Goal: Communication & Community: Answer question/provide support

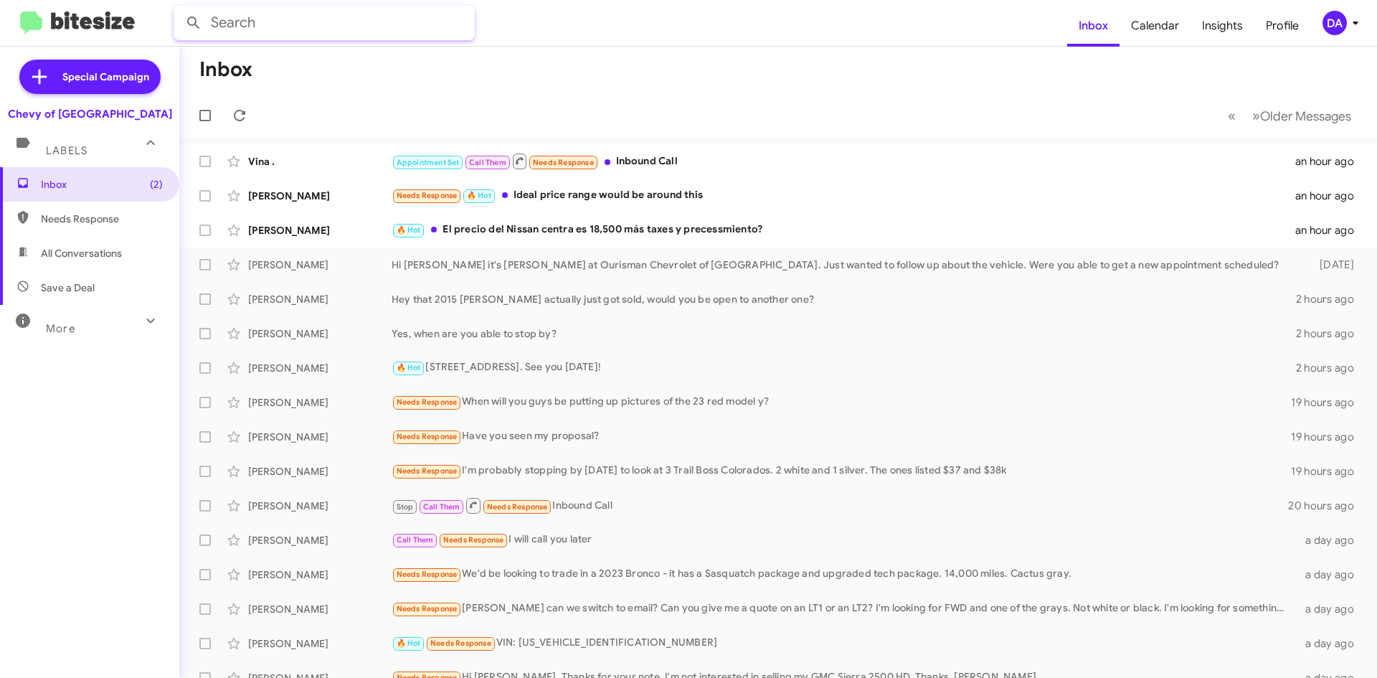
click at [294, 23] on input "text" at bounding box center [324, 23] width 301 height 34
paste input "[PHONE_NUMBER]"
type input "4434094638"
click at [179, 9] on button at bounding box center [193, 23] width 29 height 29
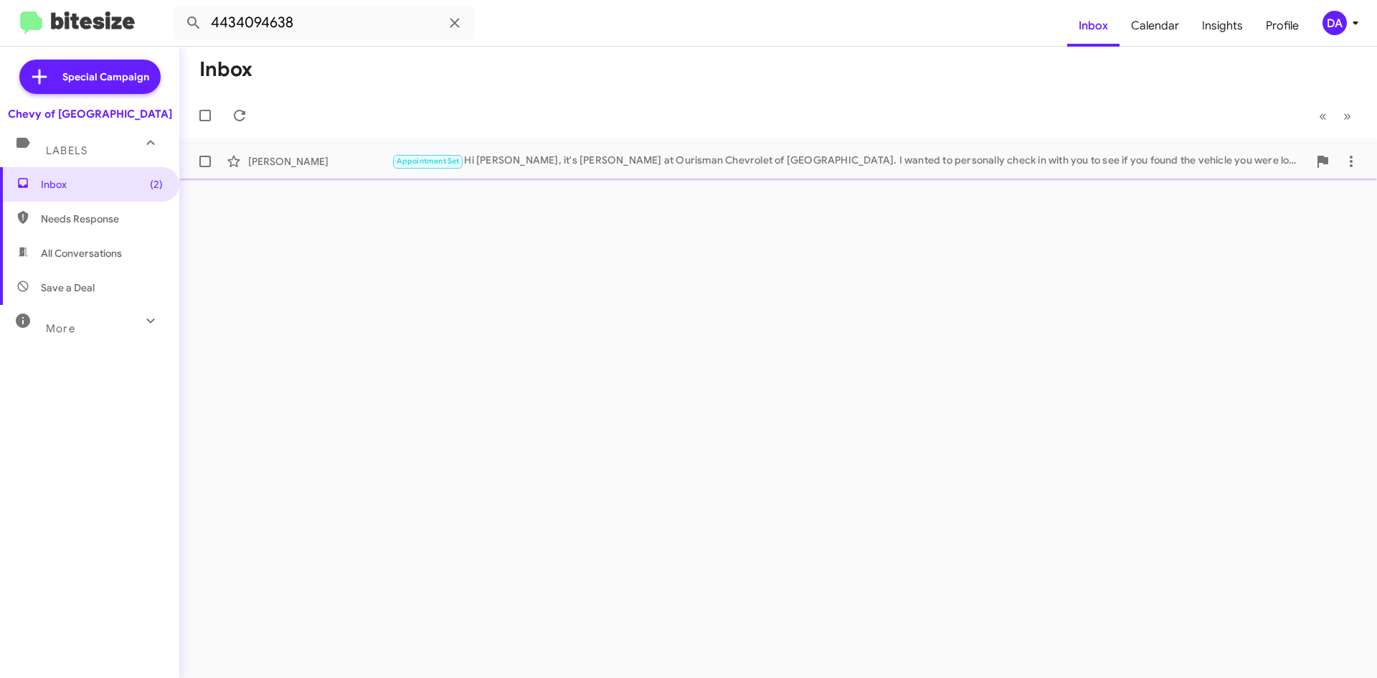
click at [513, 168] on div "Appointment Set Hi [PERSON_NAME], it's [PERSON_NAME] at Ourisman Chevrolet of […" at bounding box center [849, 161] width 916 height 16
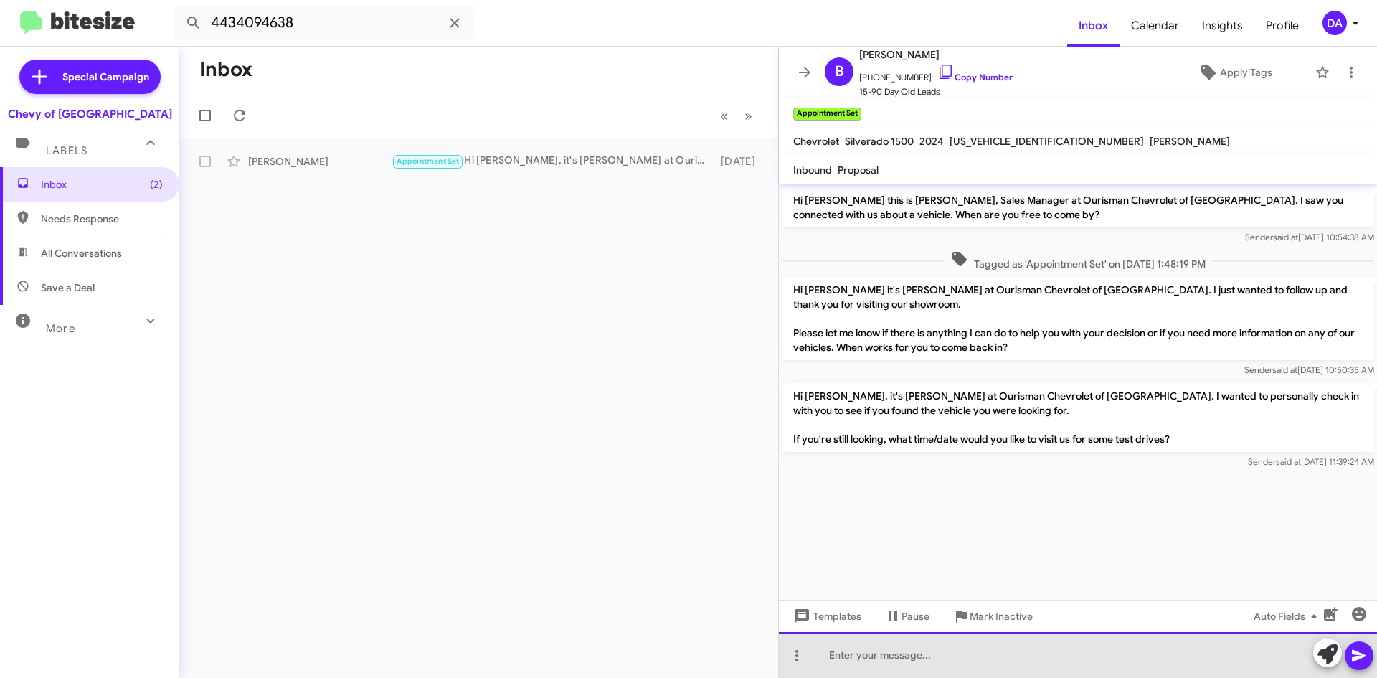
click at [997, 657] on div at bounding box center [1078, 655] width 598 height 46
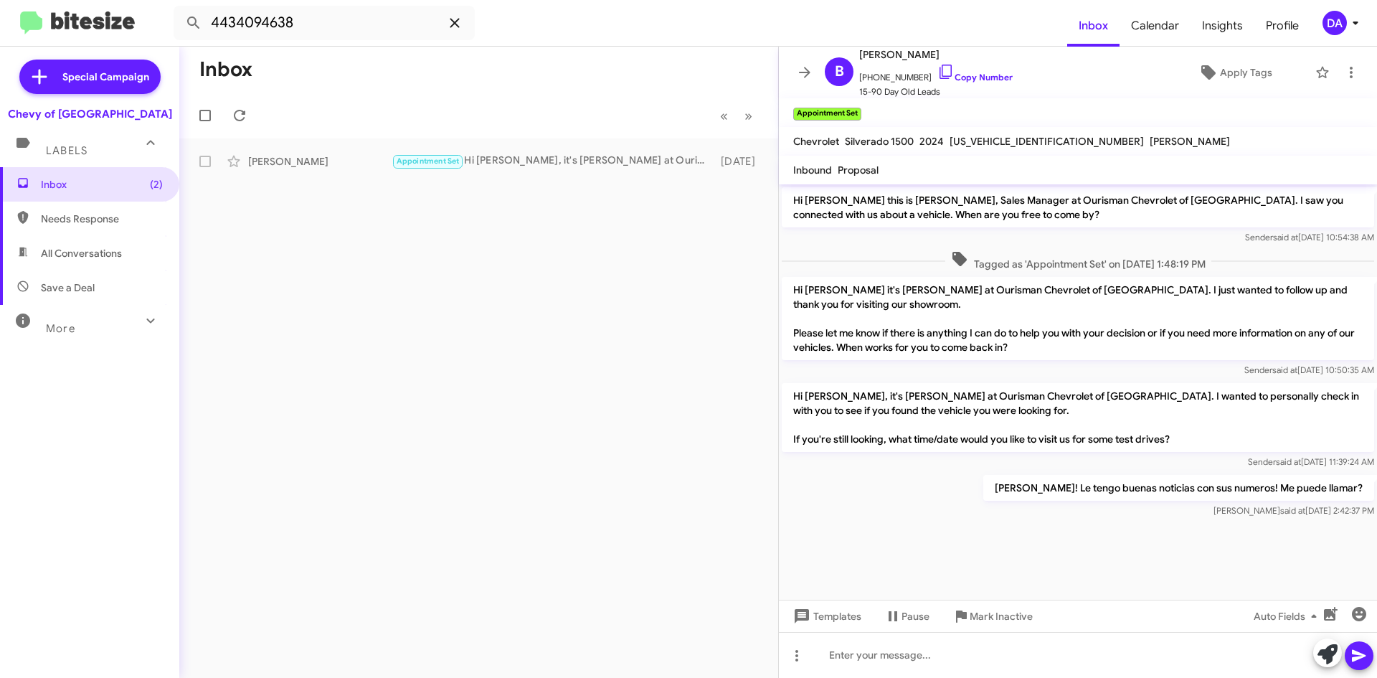
click at [450, 21] on icon at bounding box center [454, 22] width 17 height 17
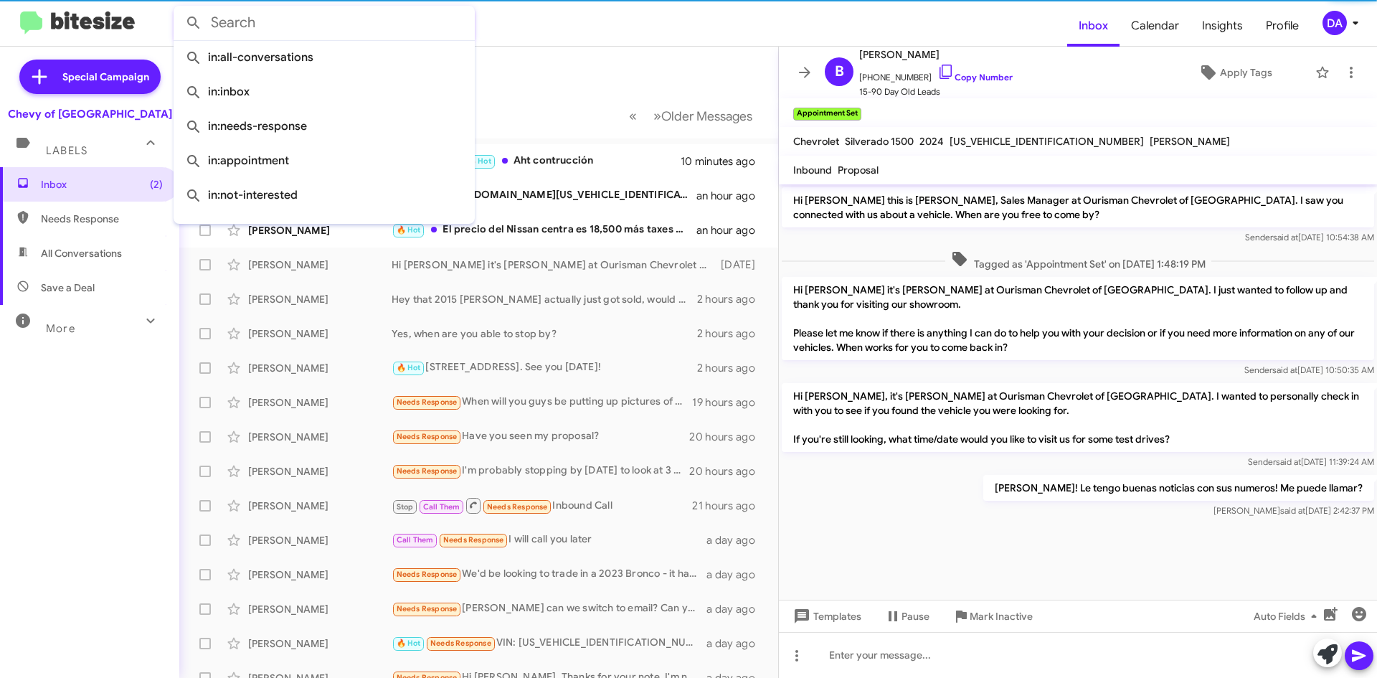
click at [644, 25] on form at bounding box center [620, 23] width 893 height 34
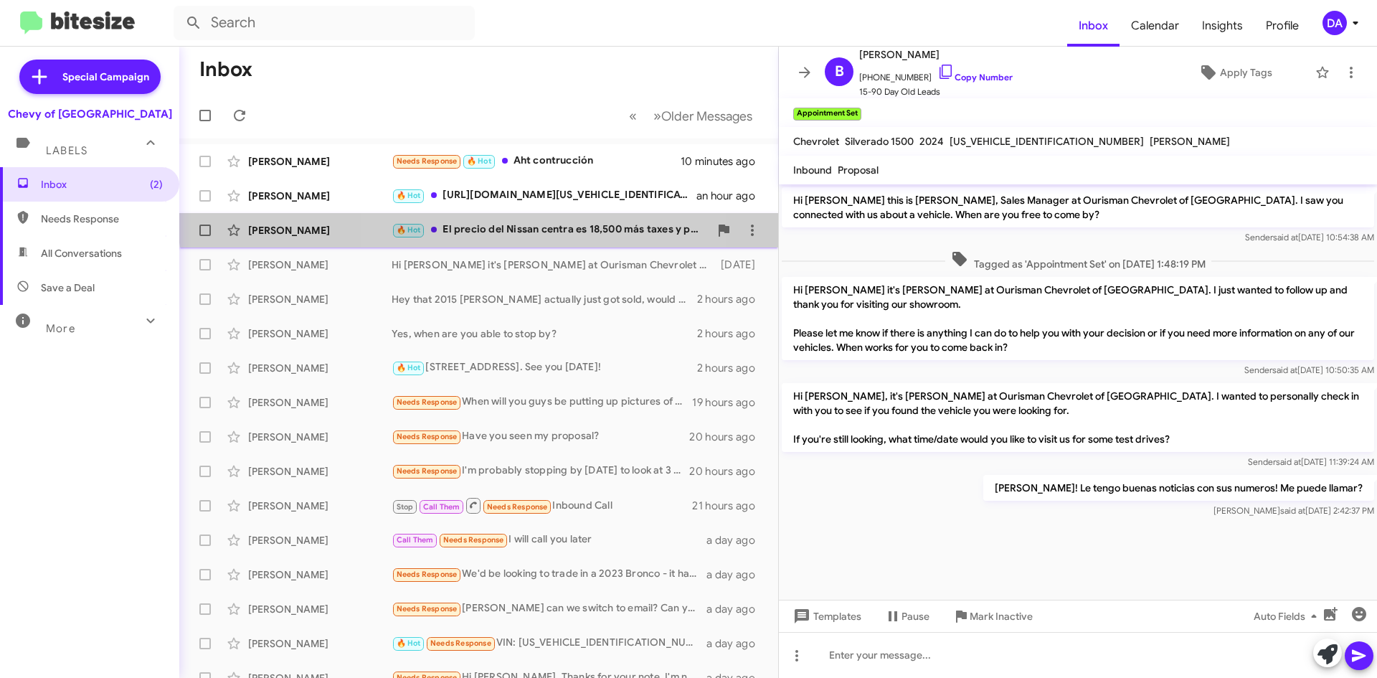
click at [536, 220] on div "[PERSON_NAME] 🔥 Hot El precio del Nissan centra es 18,500 más taxes y precessmi…" at bounding box center [479, 230] width 576 height 29
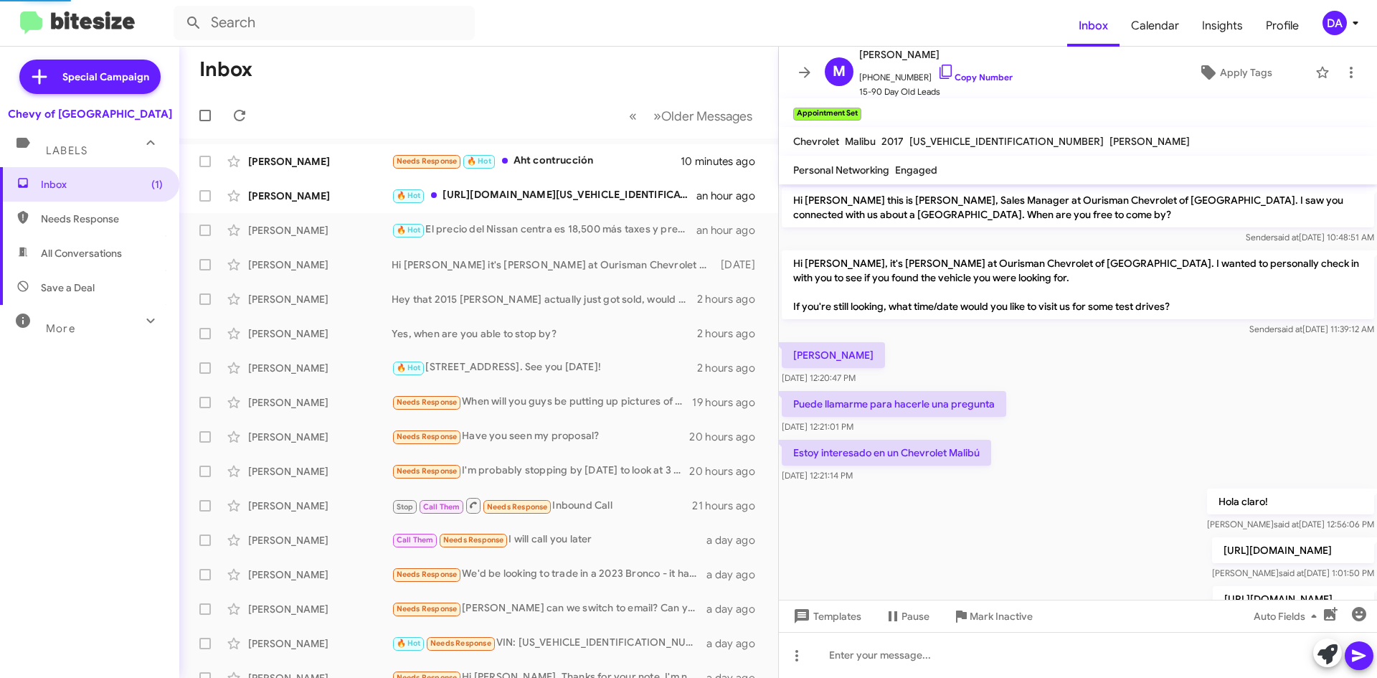
scroll to position [218, 0]
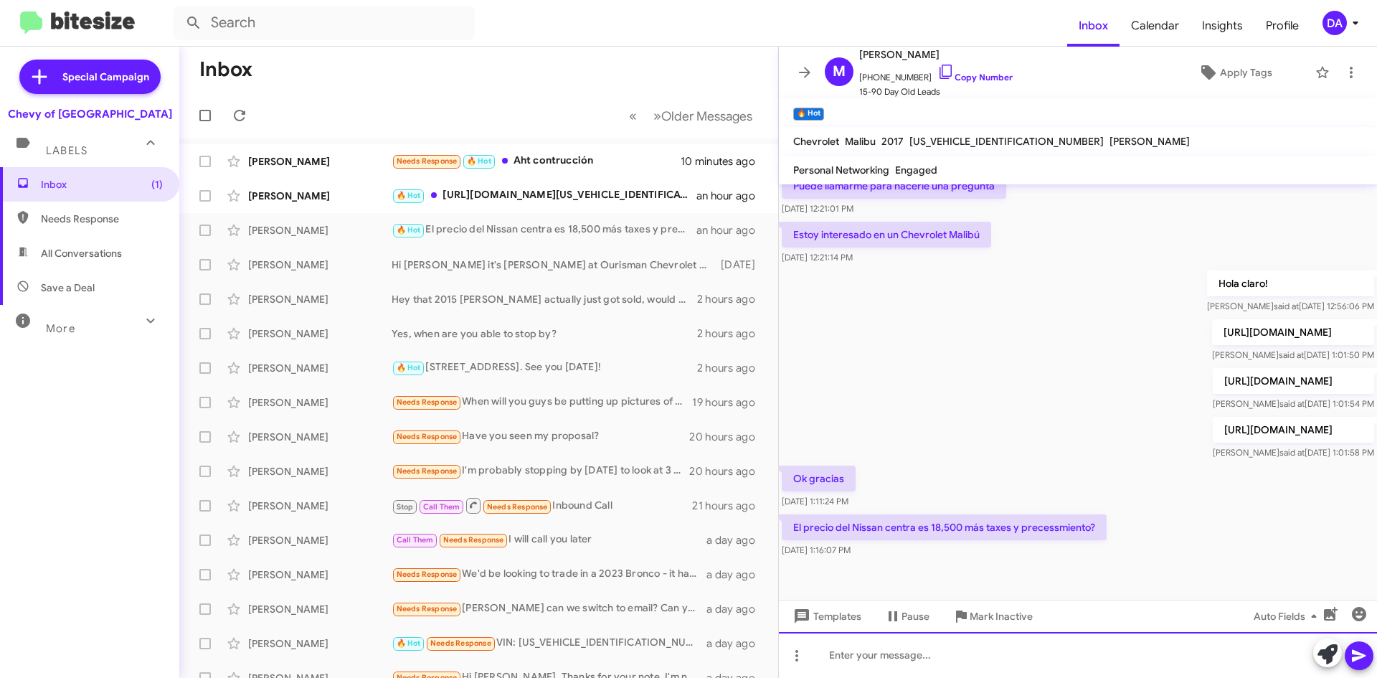
click at [932, 637] on div at bounding box center [1078, 655] width 598 height 46
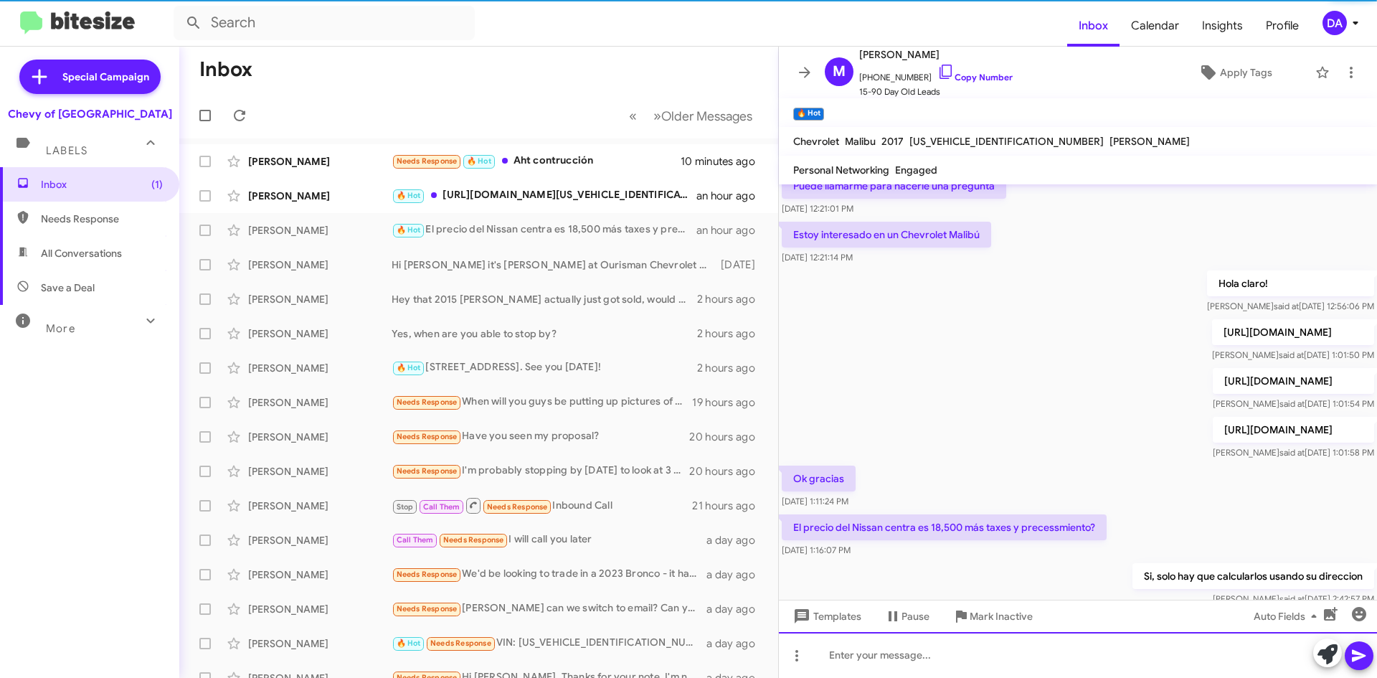
scroll to position [0, 0]
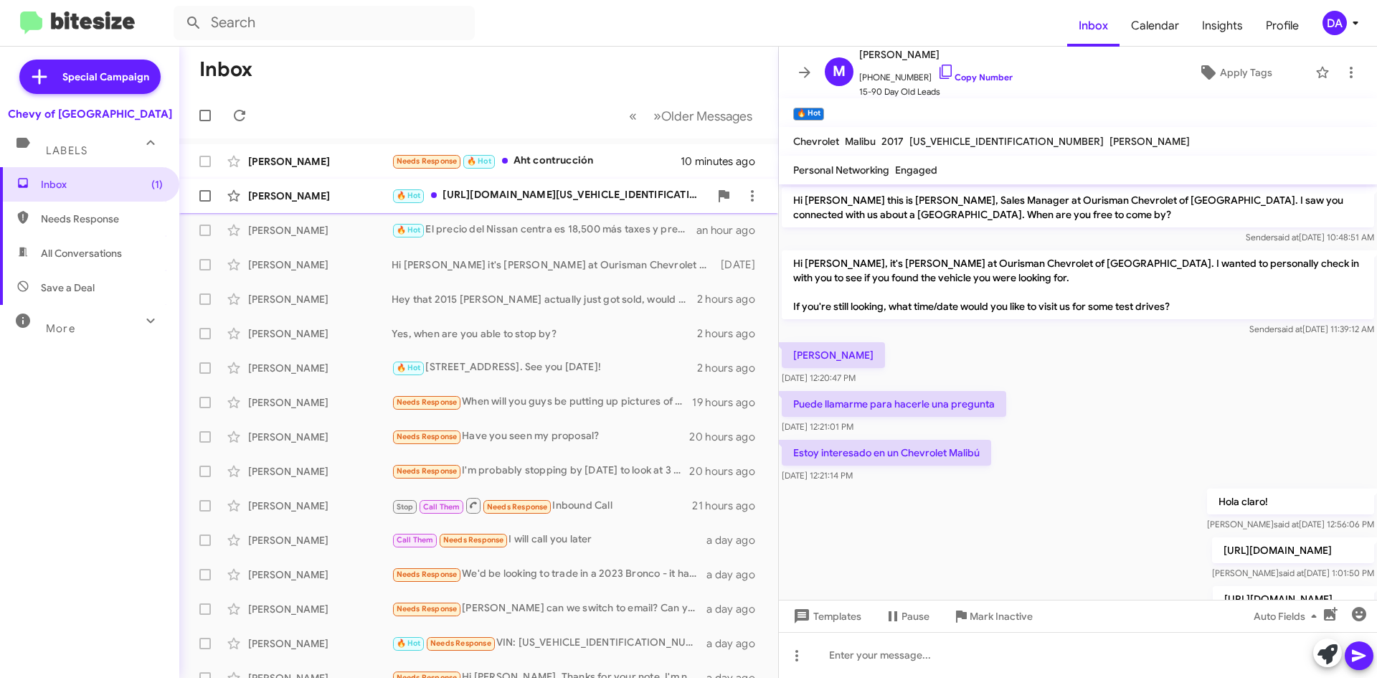
click at [551, 184] on div "[PERSON_NAME] 🔥 Hot [URL][DOMAIN_NAME][US_VEHICLE_IDENTIFICATION_NUMBER] an hou…" at bounding box center [479, 195] width 576 height 29
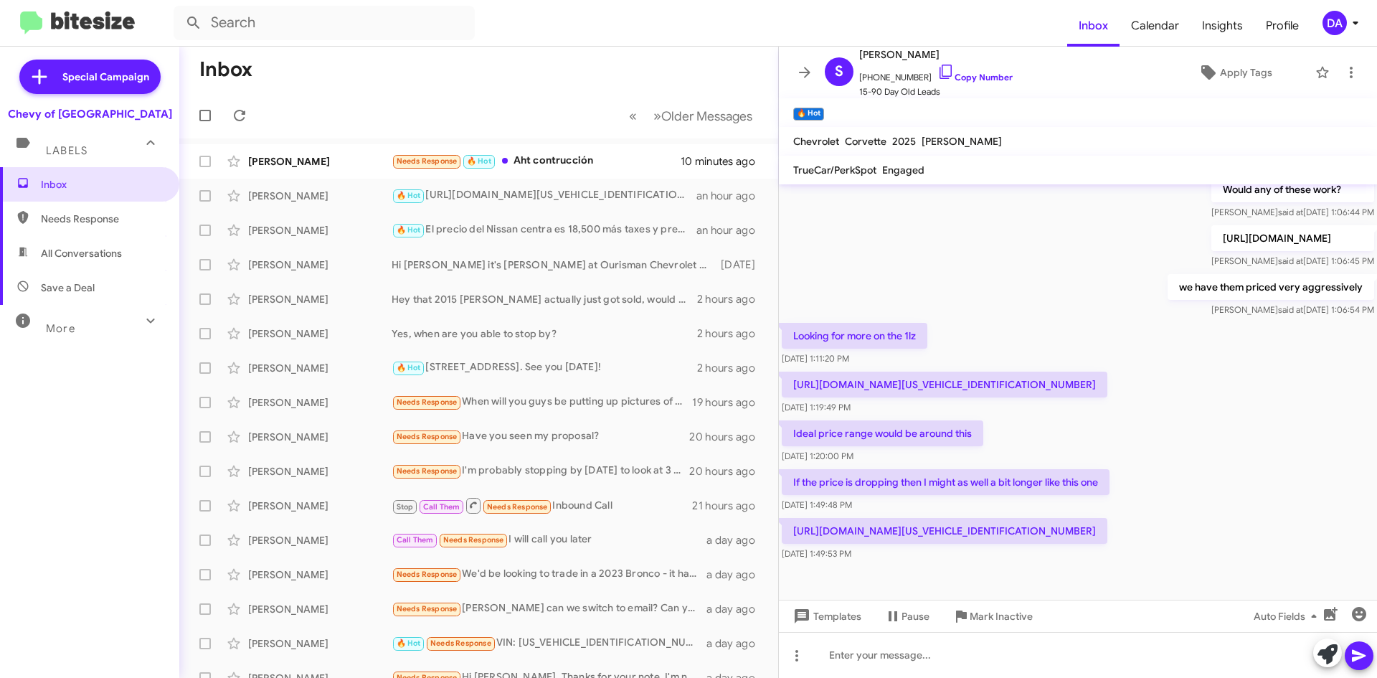
scroll to position [466, 0]
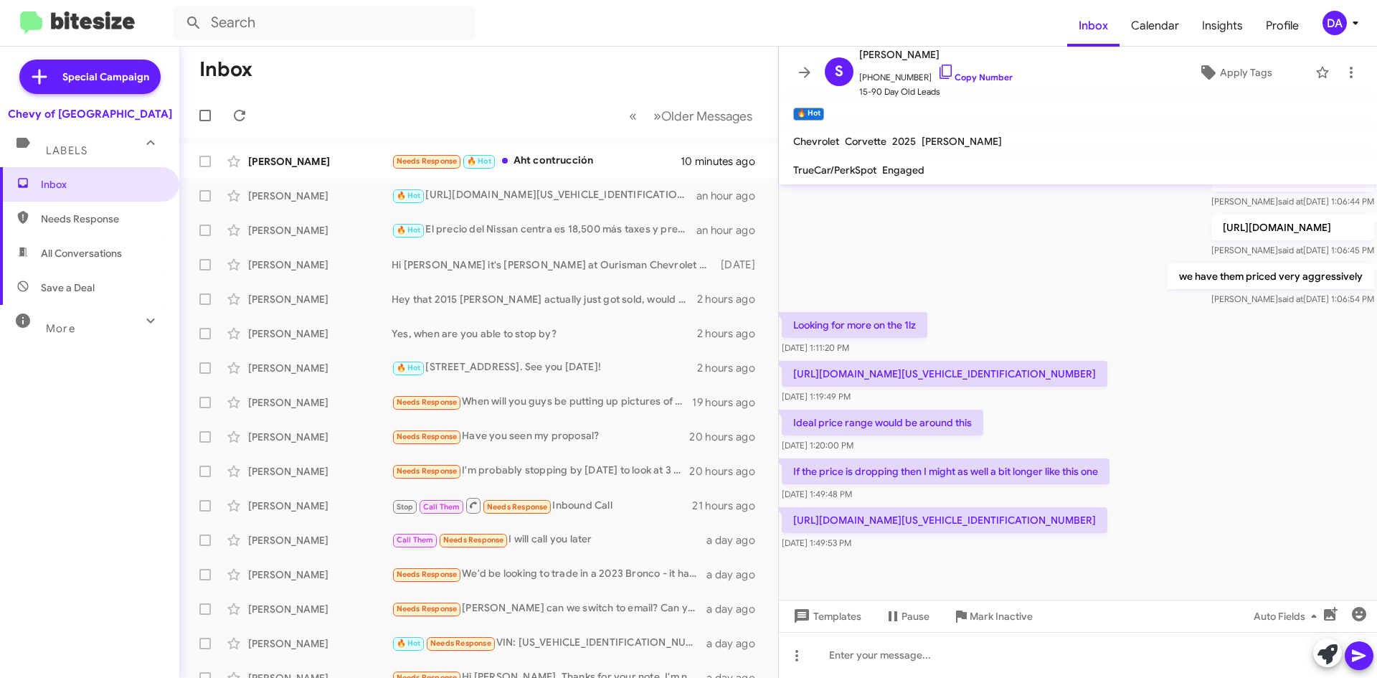
click at [1068, 521] on p "[URL][DOMAIN_NAME][US_VEHICLE_IDENTIFICATION_NUMBER]" at bounding box center [945, 520] width 326 height 26
copy p "[URL][DOMAIN_NAME][US_VEHICLE_IDENTIFICATION_NUMBER]"
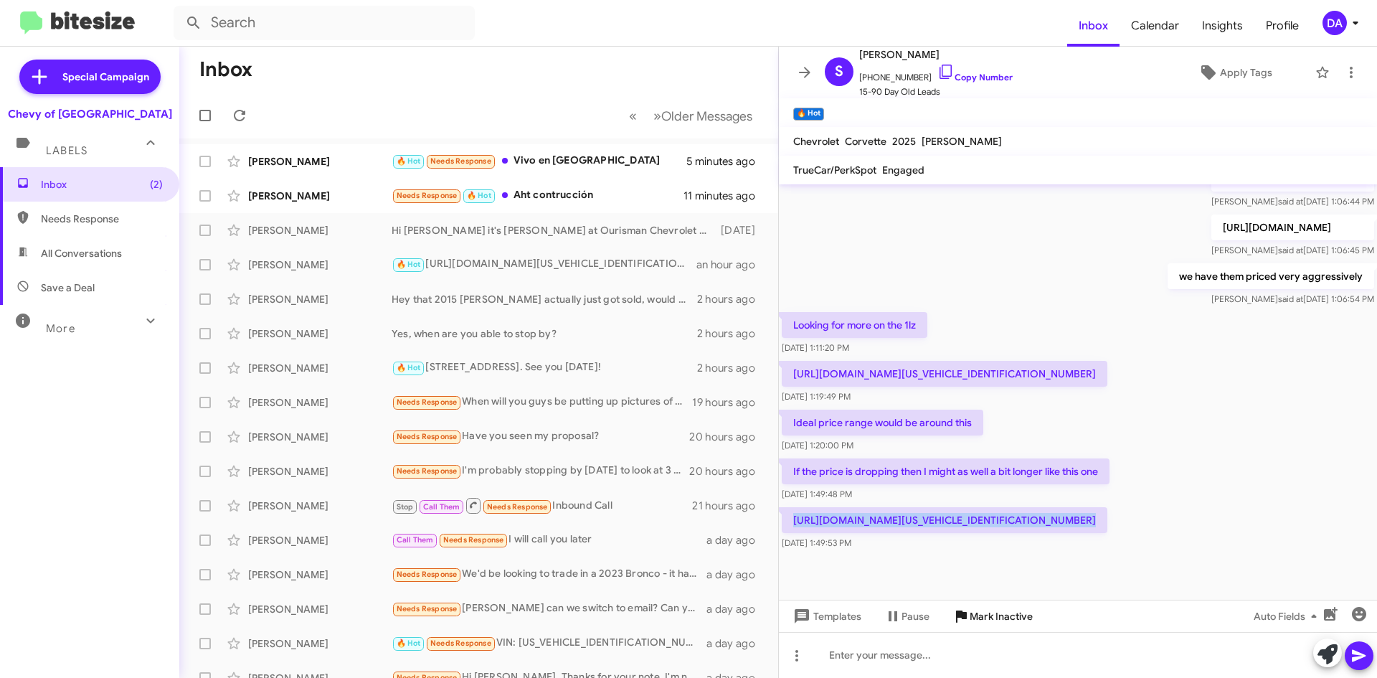
click at [1027, 614] on span "Mark Inactive" at bounding box center [1000, 616] width 63 height 26
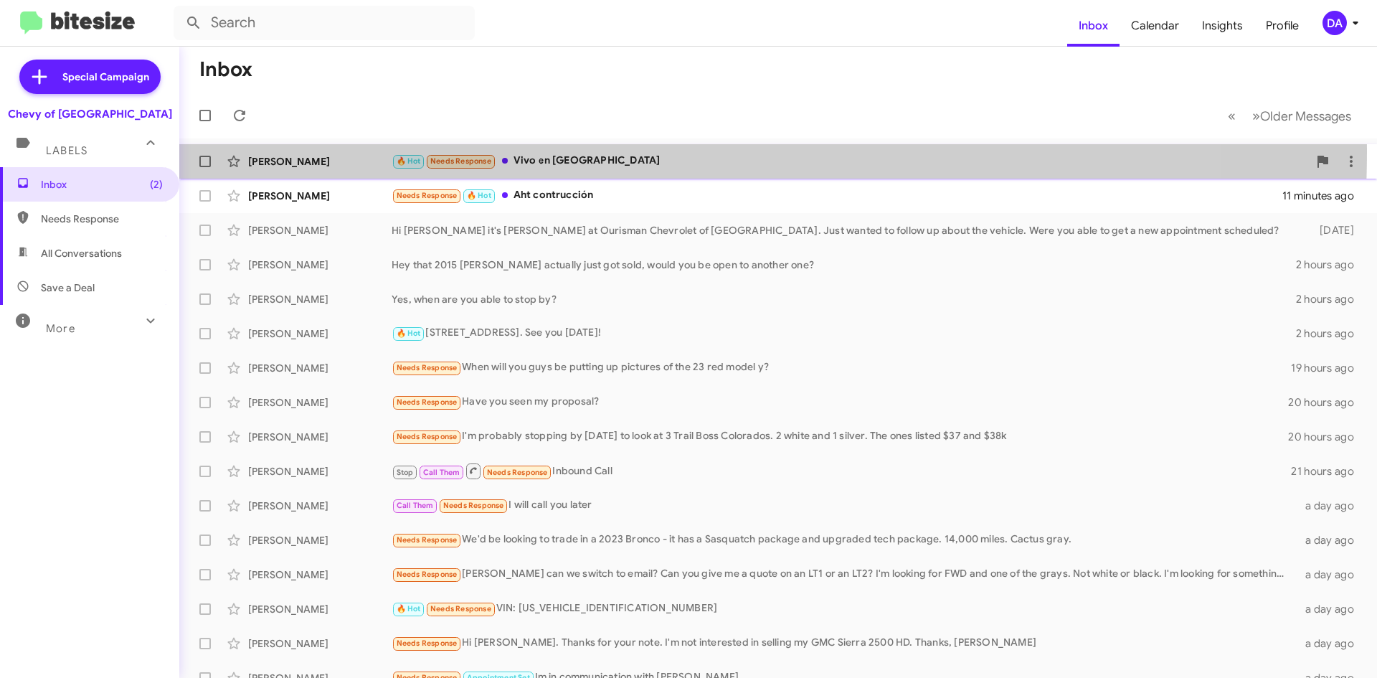
click at [292, 149] on div "[PERSON_NAME] 🔥 Hot Needs Response Vivo en [GEOGRAPHIC_DATA] 5 minutes ago" at bounding box center [778, 161] width 1174 height 29
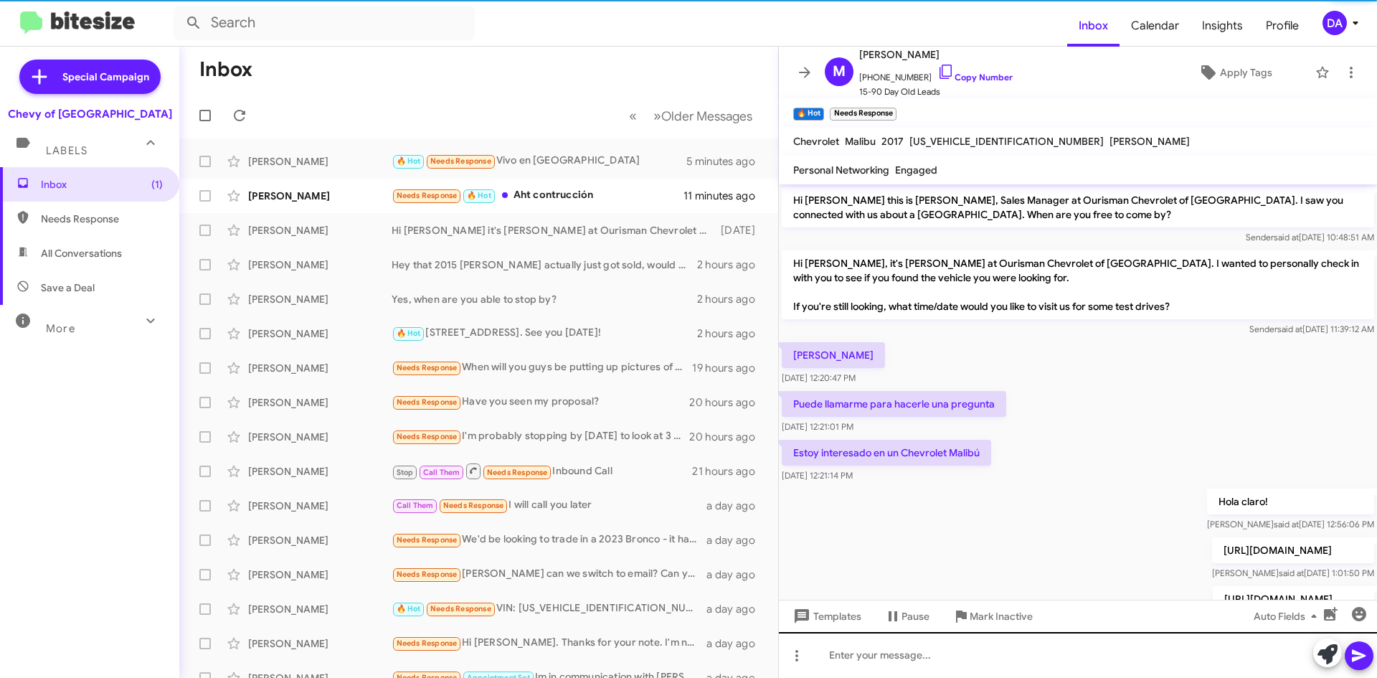
scroll to position [323, 0]
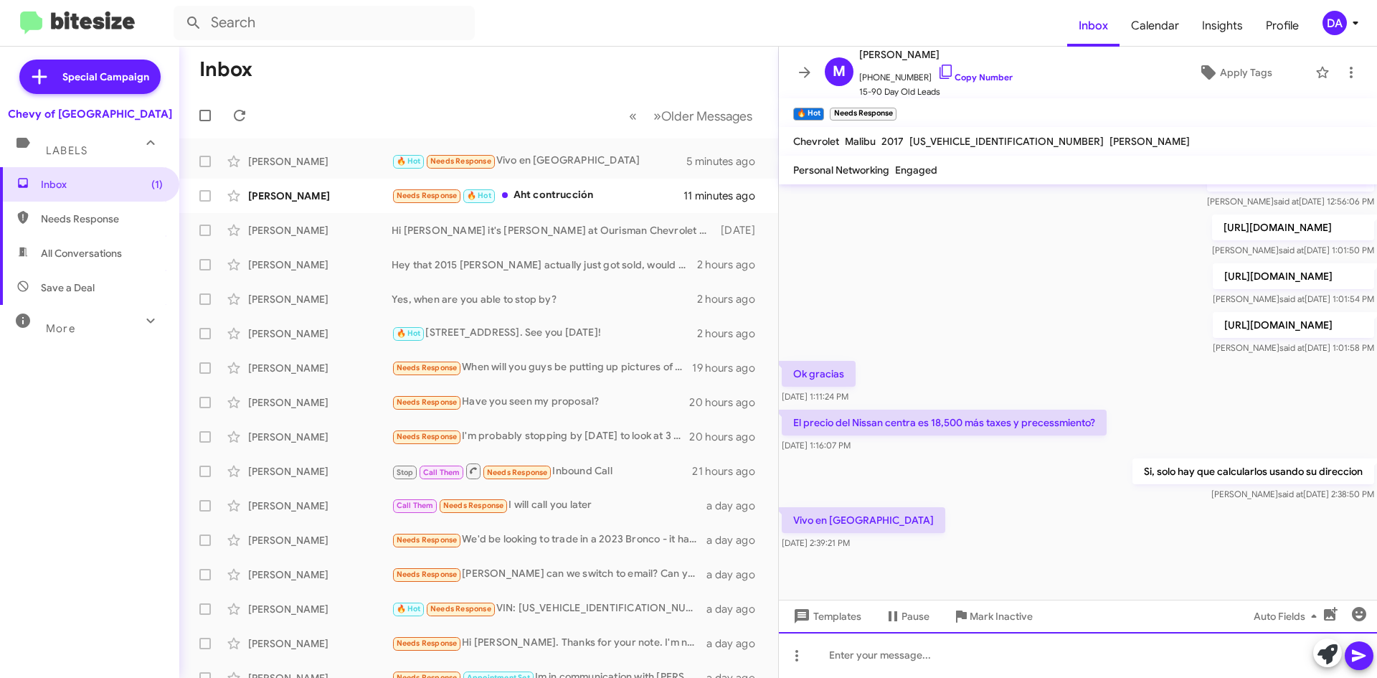
click at [925, 651] on div at bounding box center [1078, 655] width 598 height 46
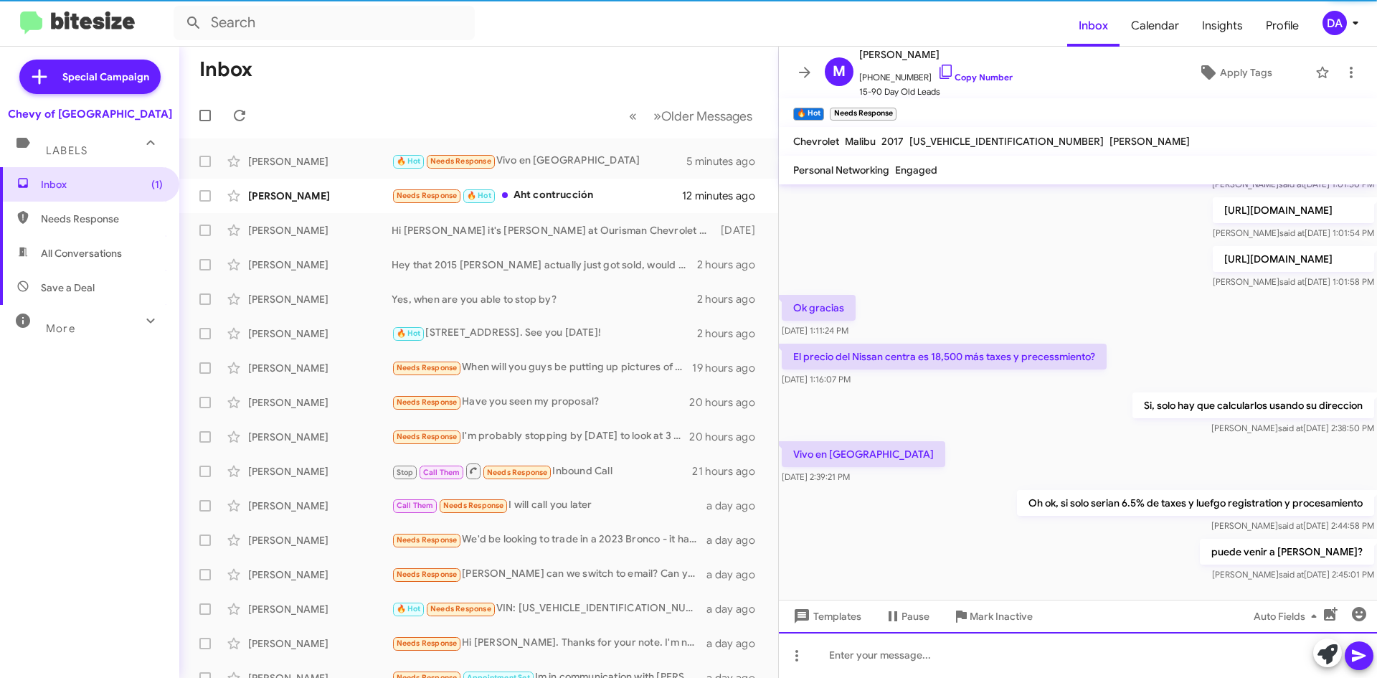
scroll to position [427, 0]
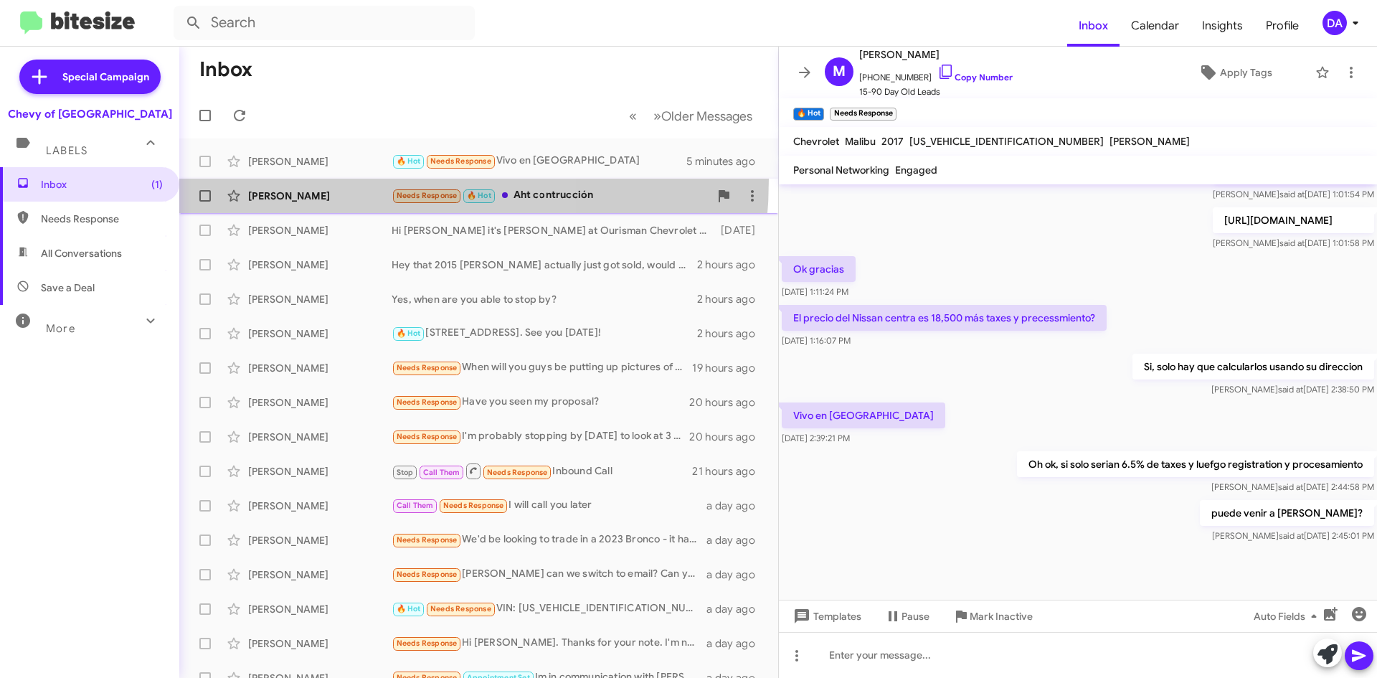
click at [308, 179] on span "[PERSON_NAME] Needs Response 🔥 Hot Aht contrucción 12 minutes ago" at bounding box center [478, 196] width 599 height 34
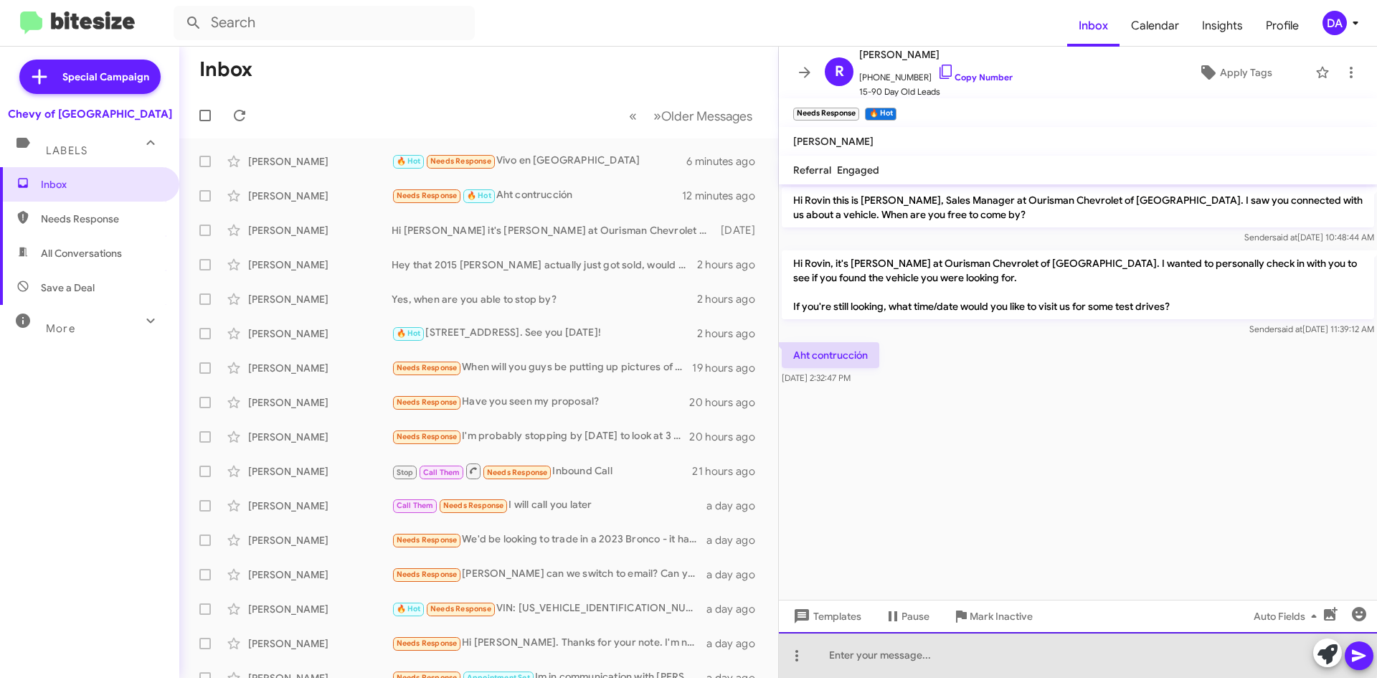
click at [925, 650] on div at bounding box center [1078, 655] width 598 height 46
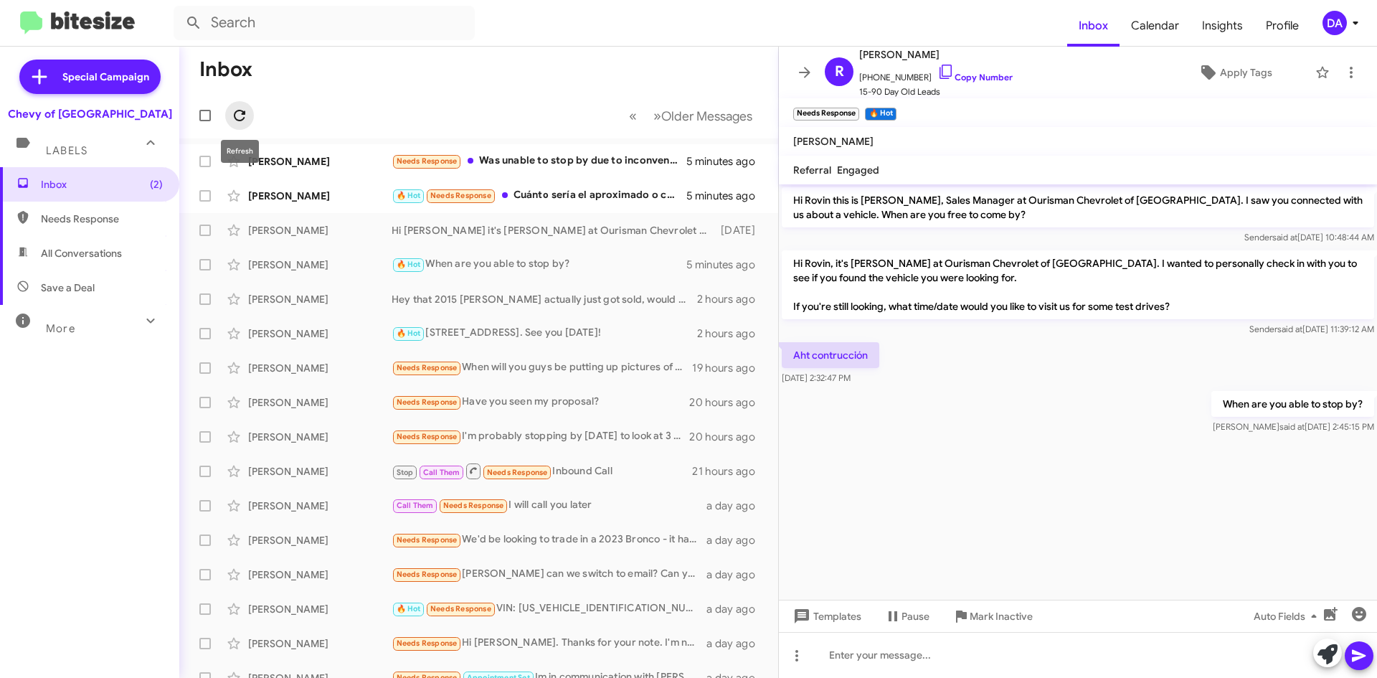
click at [249, 123] on span at bounding box center [239, 115] width 29 height 17
click at [566, 197] on div "🔥 Hot Needs Response Cuánto sería el aproximado o calculo en qué costaría." at bounding box center [550, 195] width 318 height 16
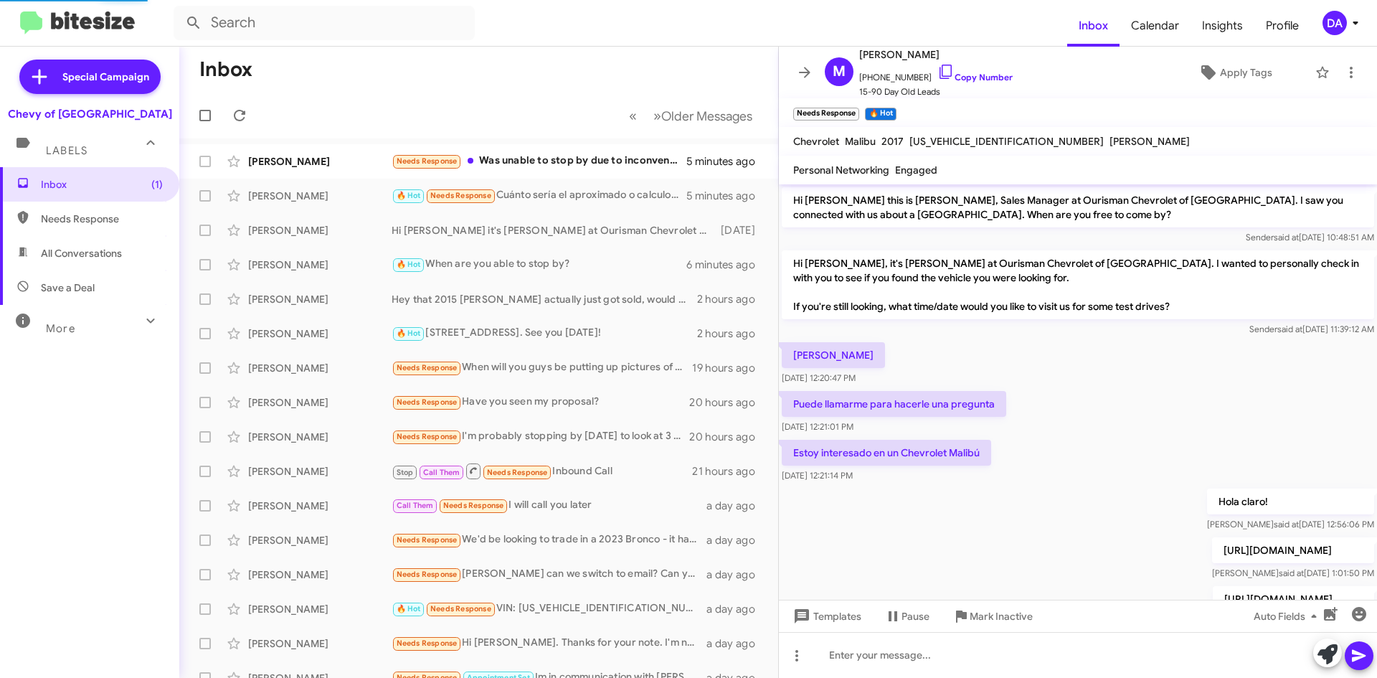
scroll to position [480, 0]
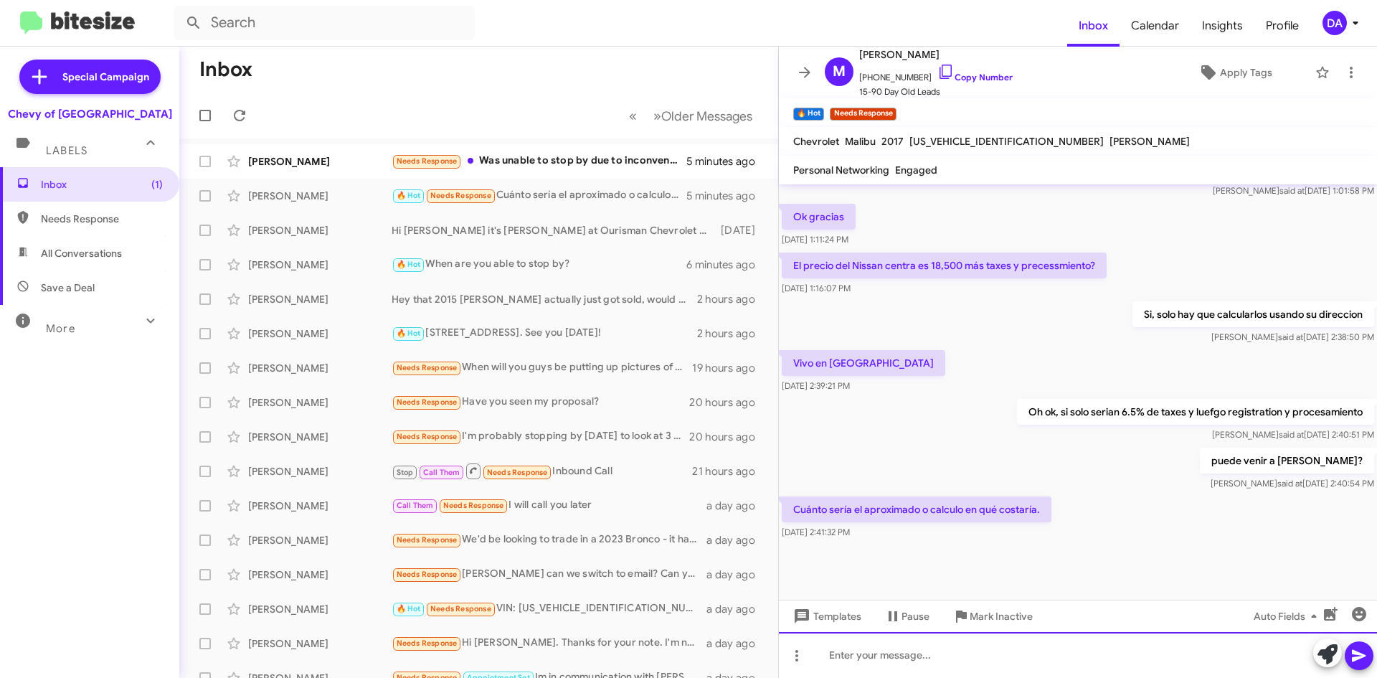
click at [989, 657] on div at bounding box center [1078, 655] width 598 height 46
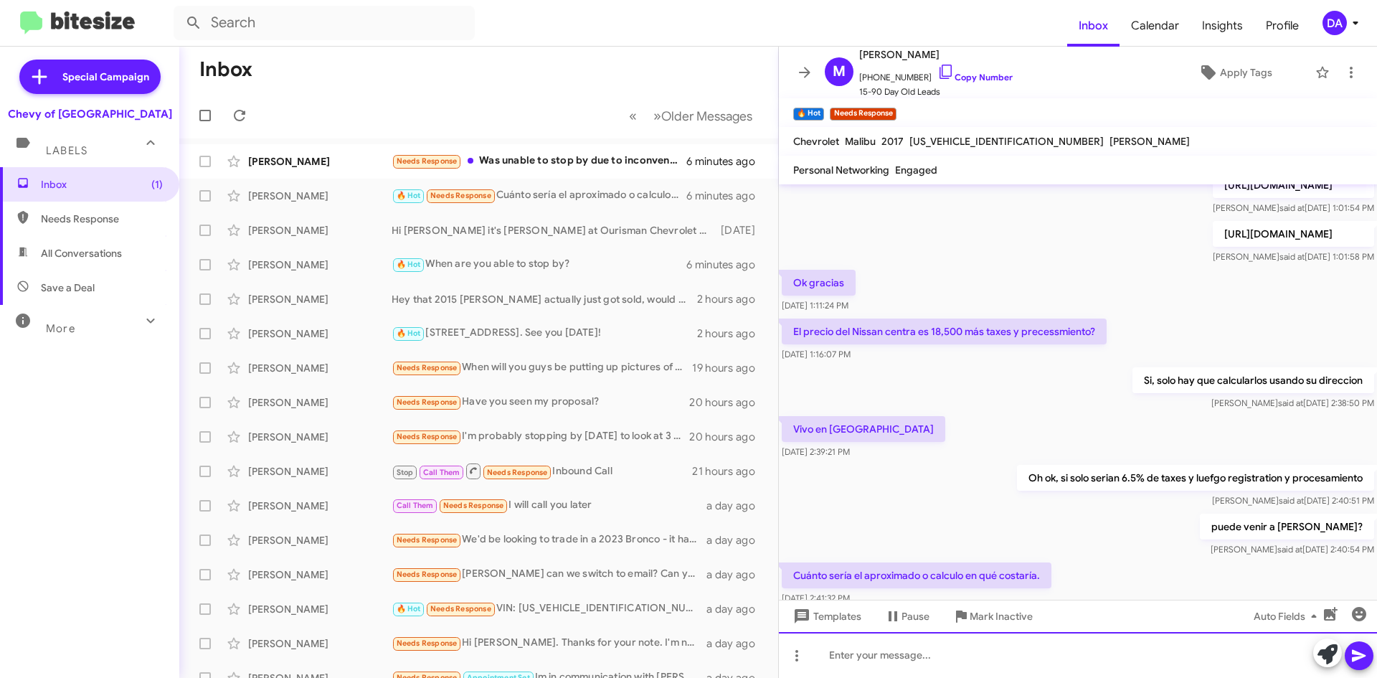
scroll to position [532, 0]
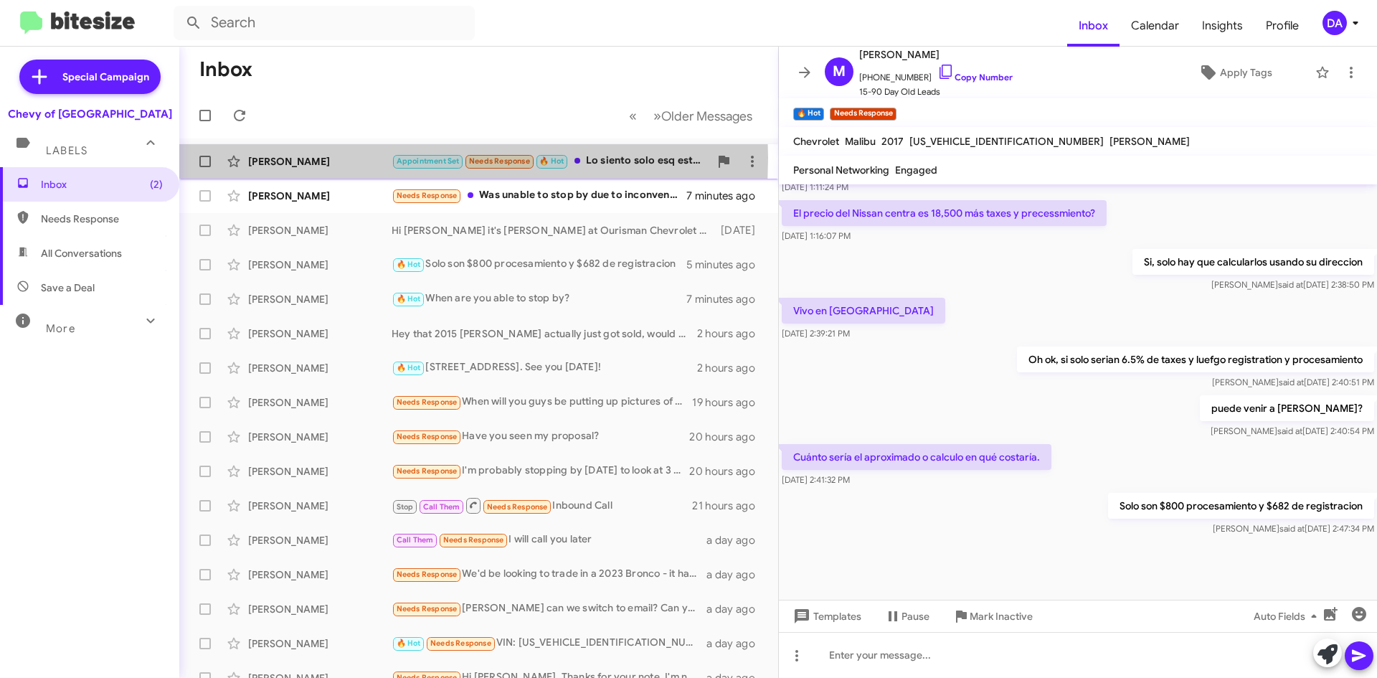
click at [334, 158] on div "[PERSON_NAME]" at bounding box center [319, 161] width 143 height 14
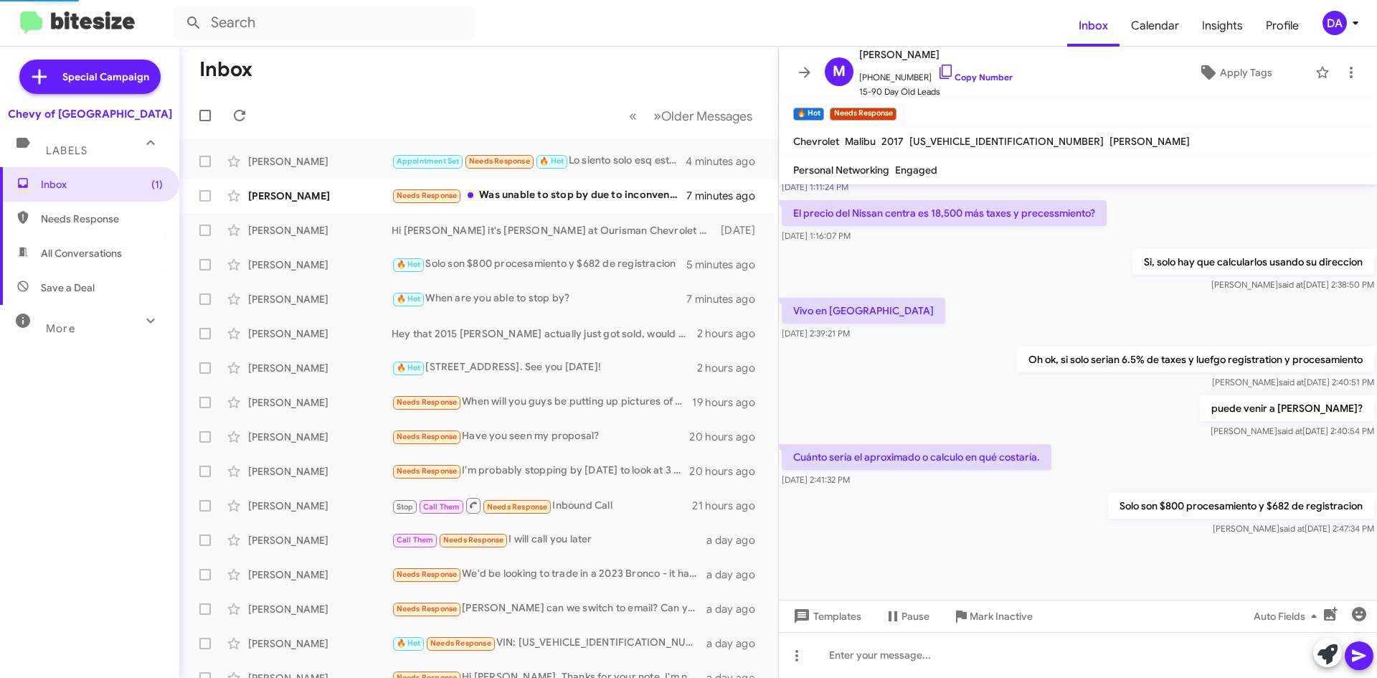
scroll to position [96, 0]
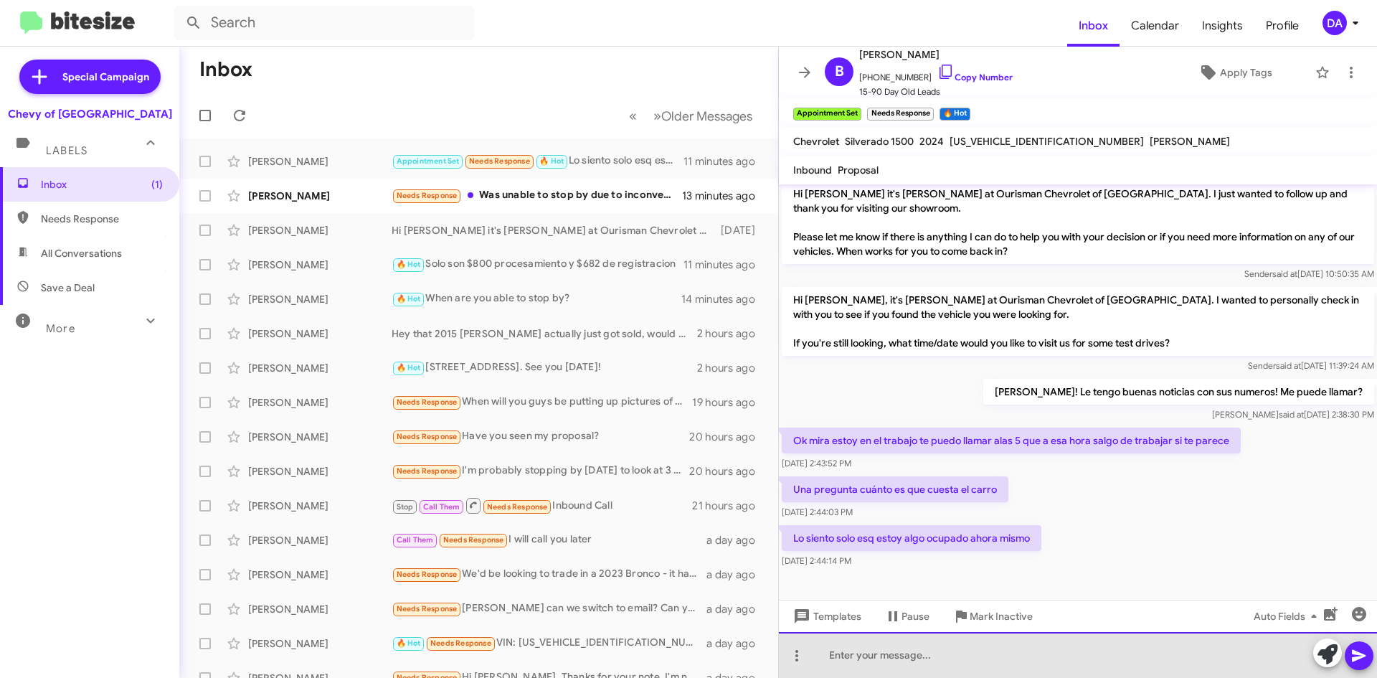
click at [966, 655] on div at bounding box center [1078, 655] width 598 height 46
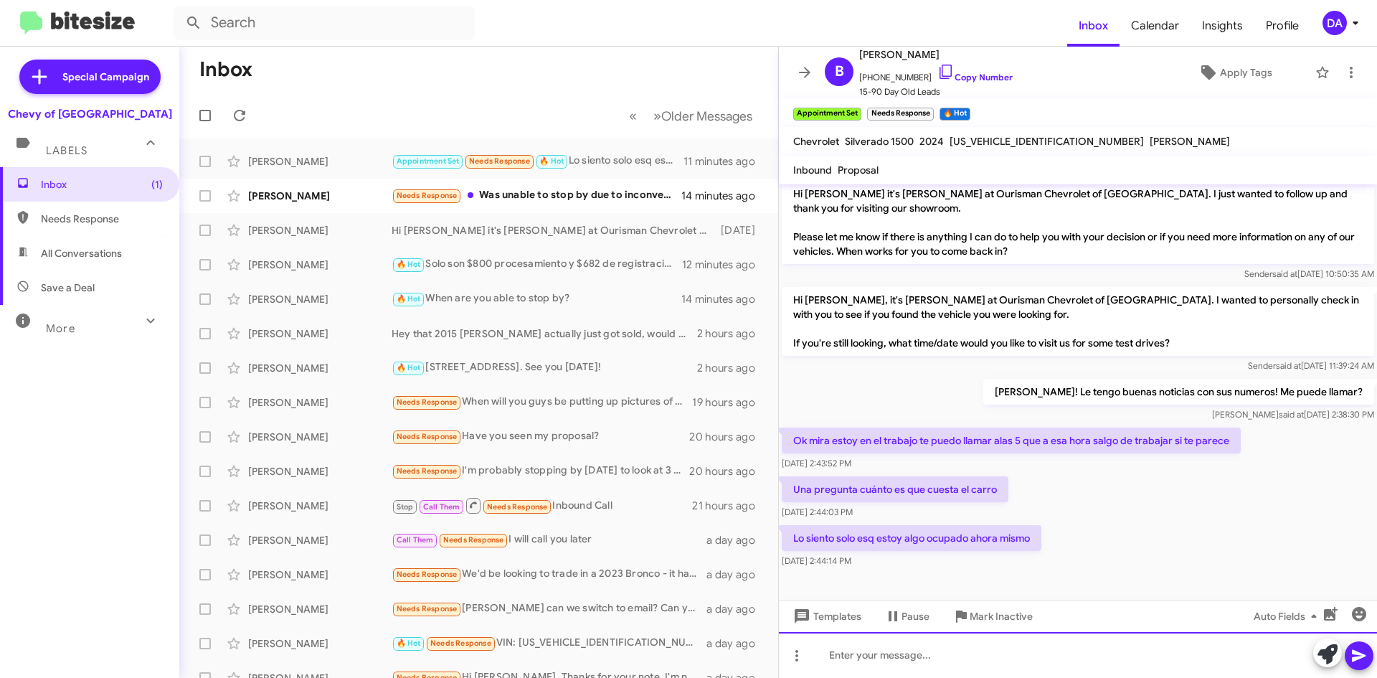
click at [892, 669] on div at bounding box center [1078, 655] width 598 height 46
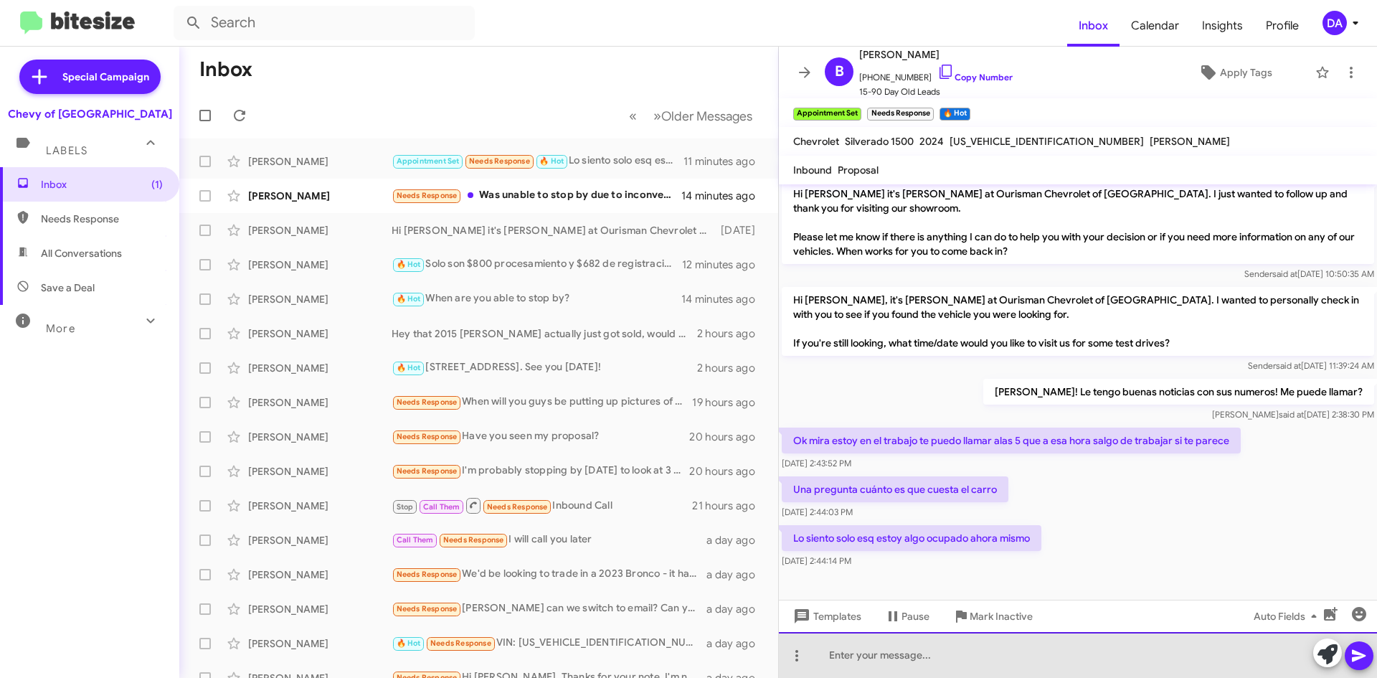
click at [1031, 646] on div at bounding box center [1078, 655] width 598 height 46
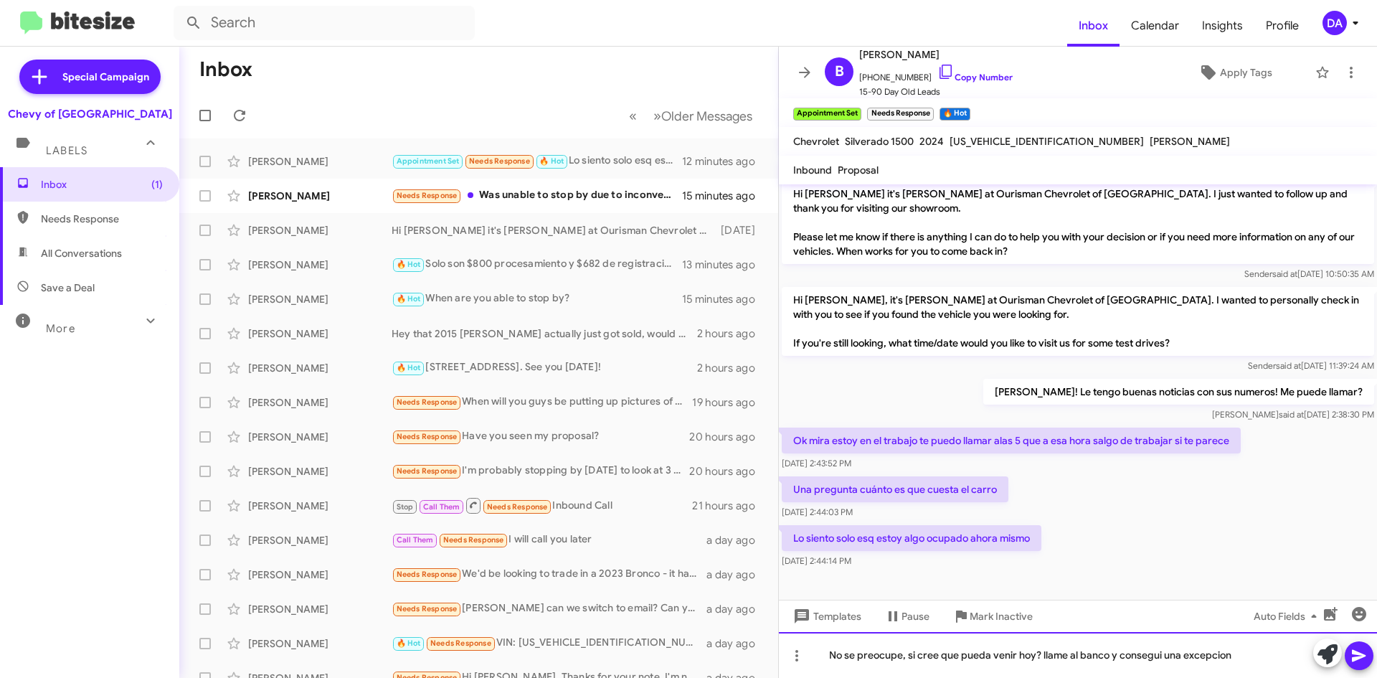
click at [1235, 659] on div "No se preocupe, si cree que pueda venir hoy? llame al banco y consegui una exce…" at bounding box center [1078, 655] width 598 height 46
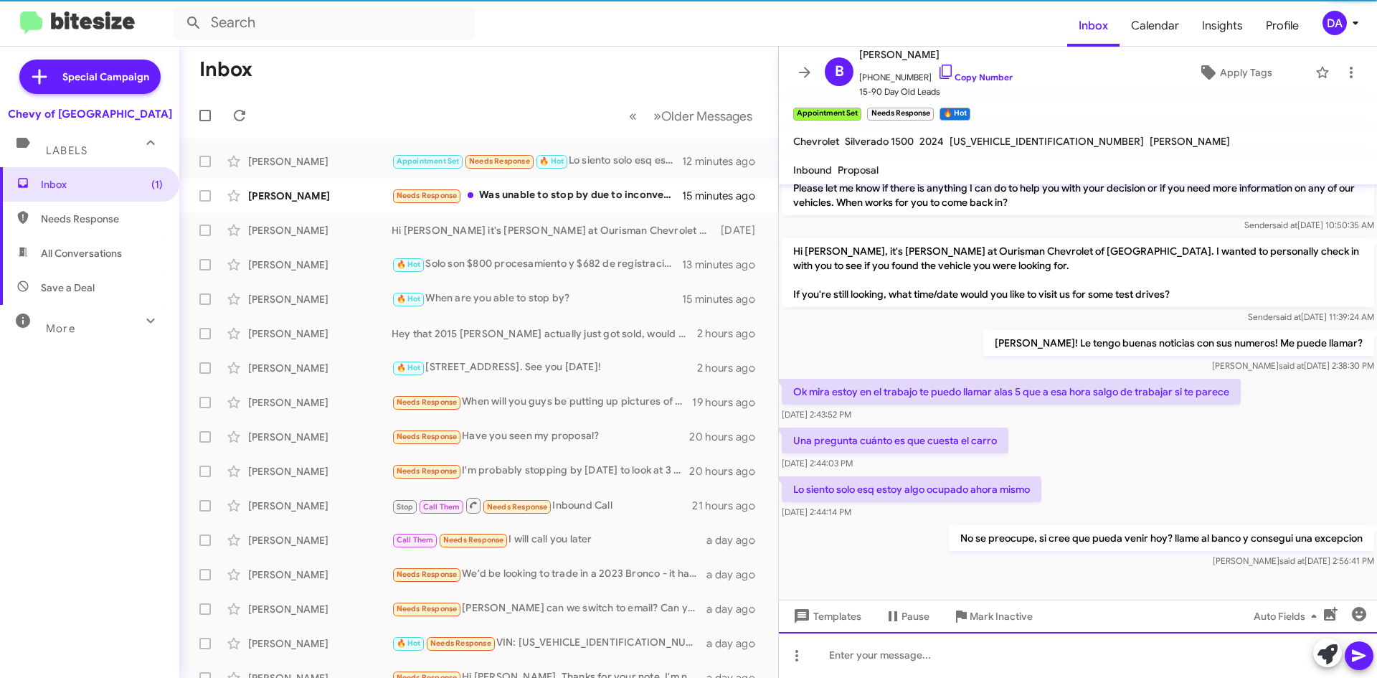
scroll to position [148, 0]
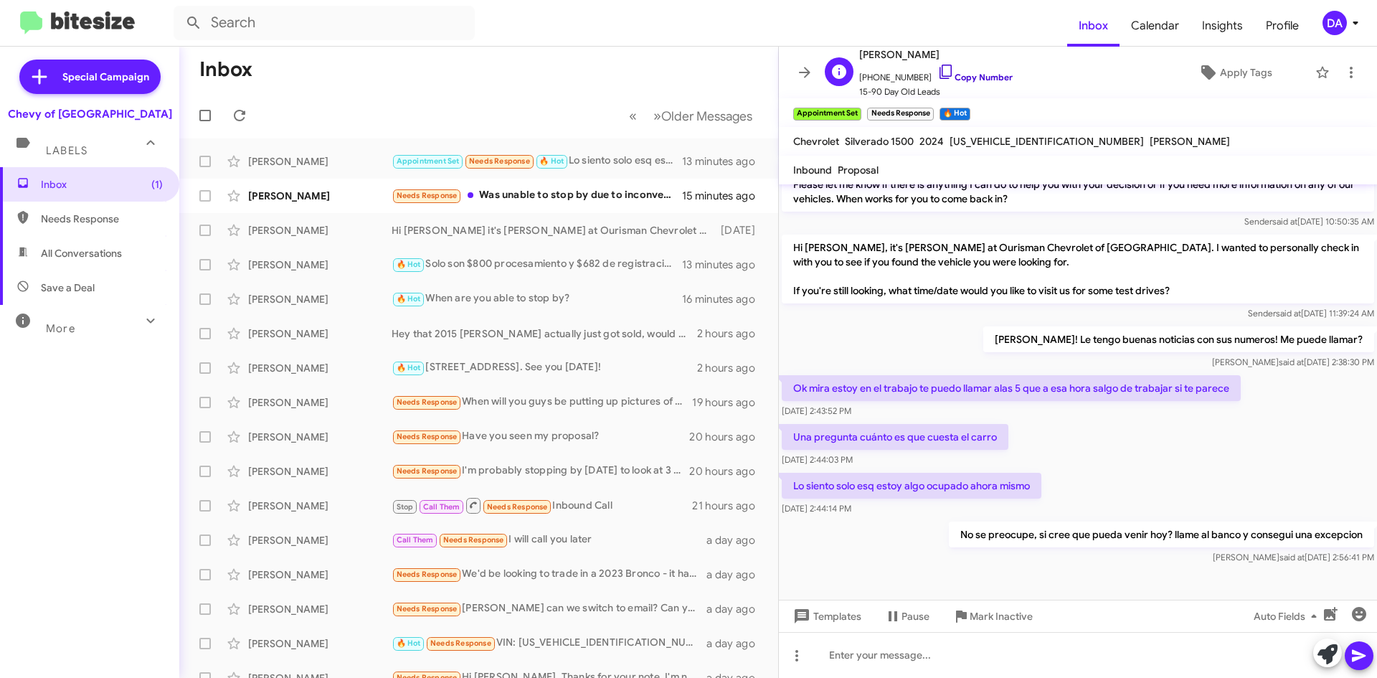
click at [982, 74] on link "Copy Number" at bounding box center [974, 77] width 75 height 11
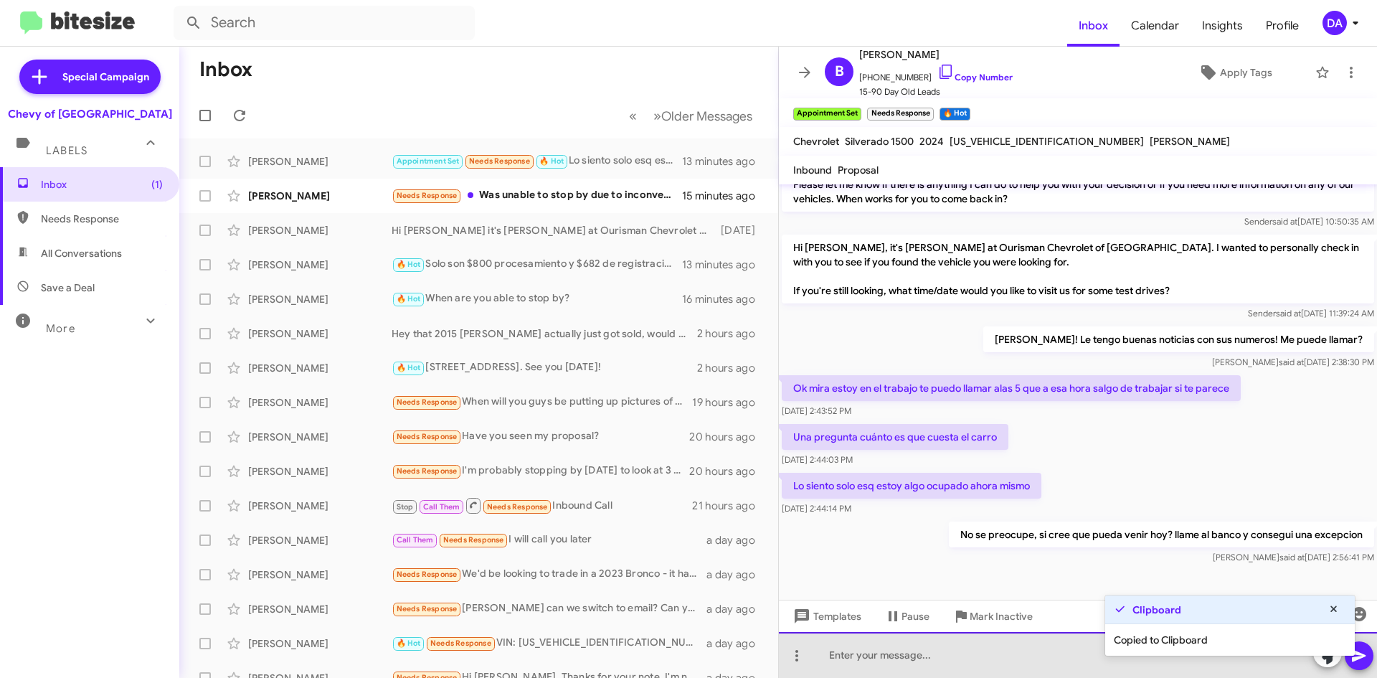
click at [883, 660] on div at bounding box center [1078, 655] width 598 height 46
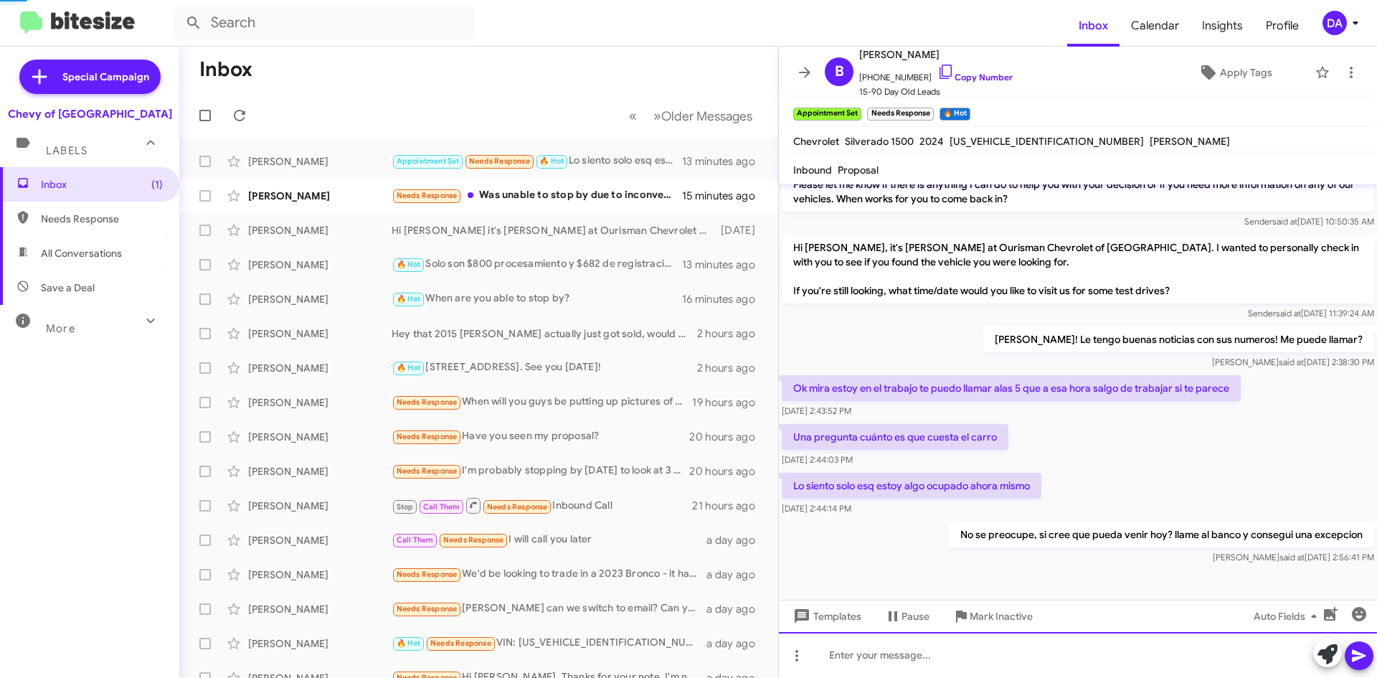
scroll to position [0, 0]
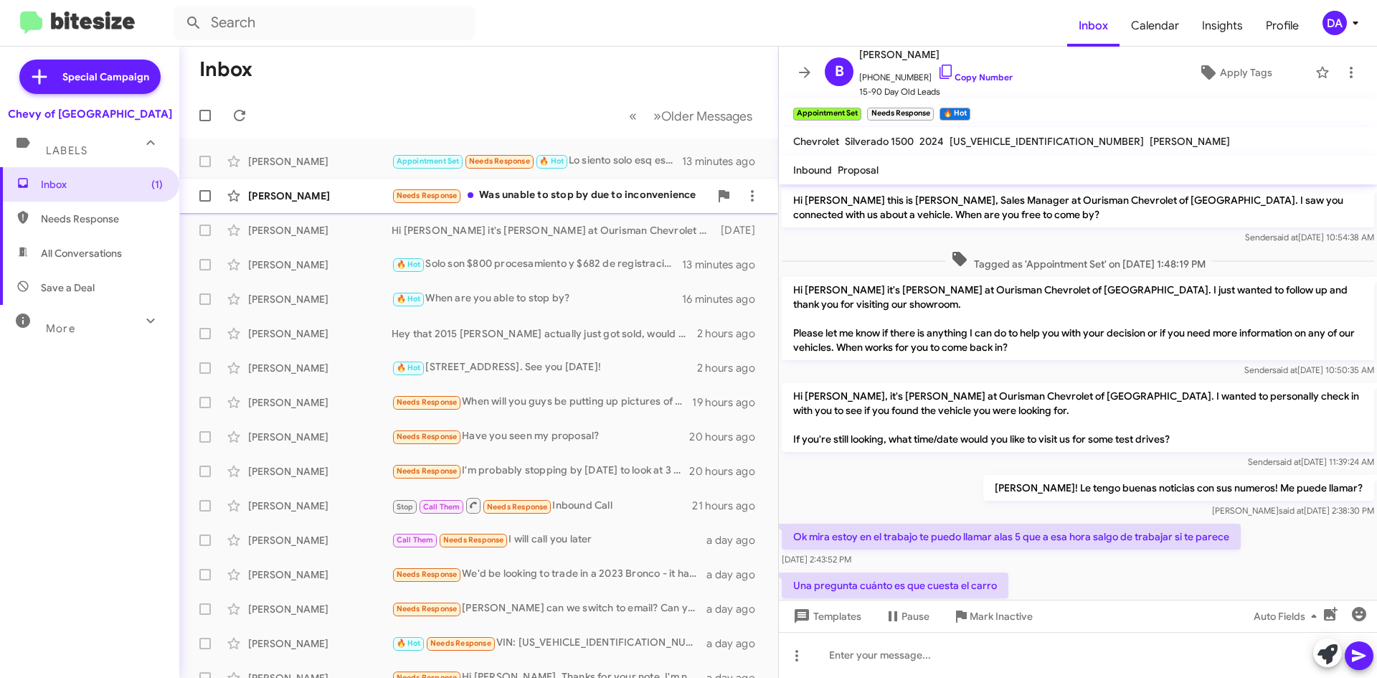
click at [575, 203] on div "Needs Response Was unable to stop by due to inconvenience" at bounding box center [550, 195] width 318 height 16
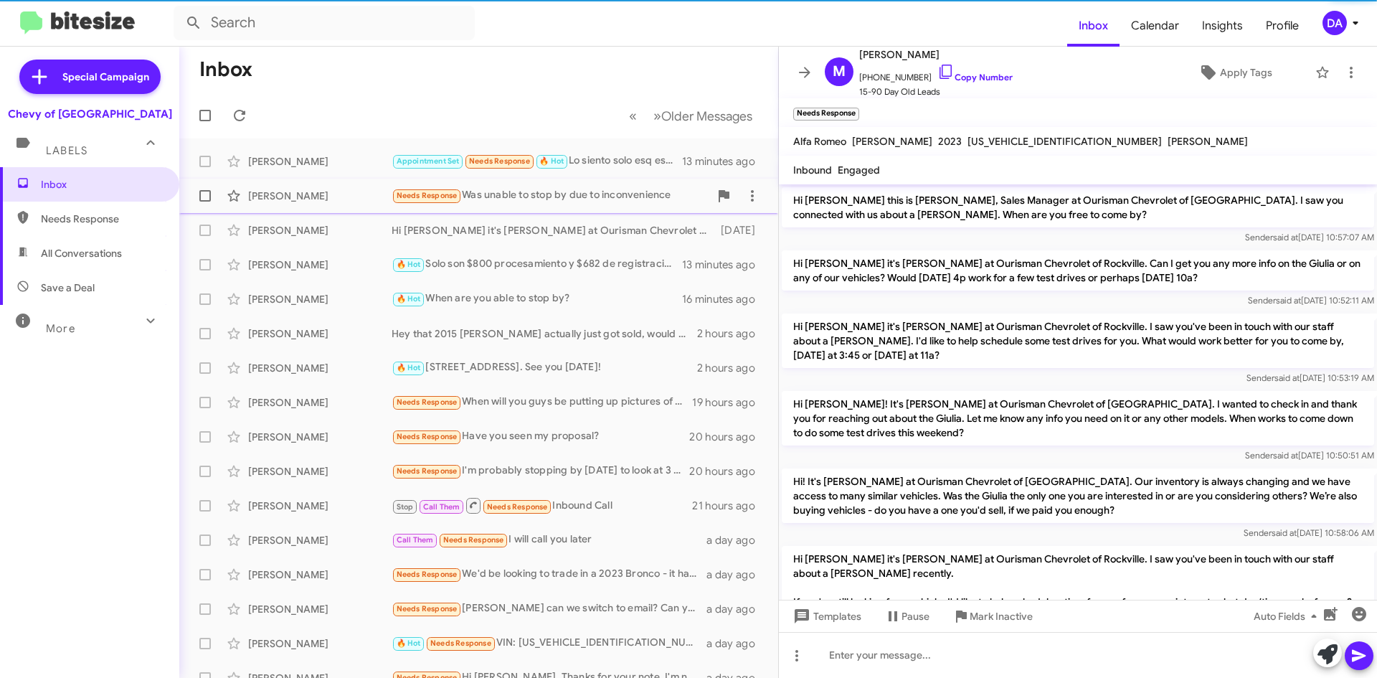
scroll to position [705, 0]
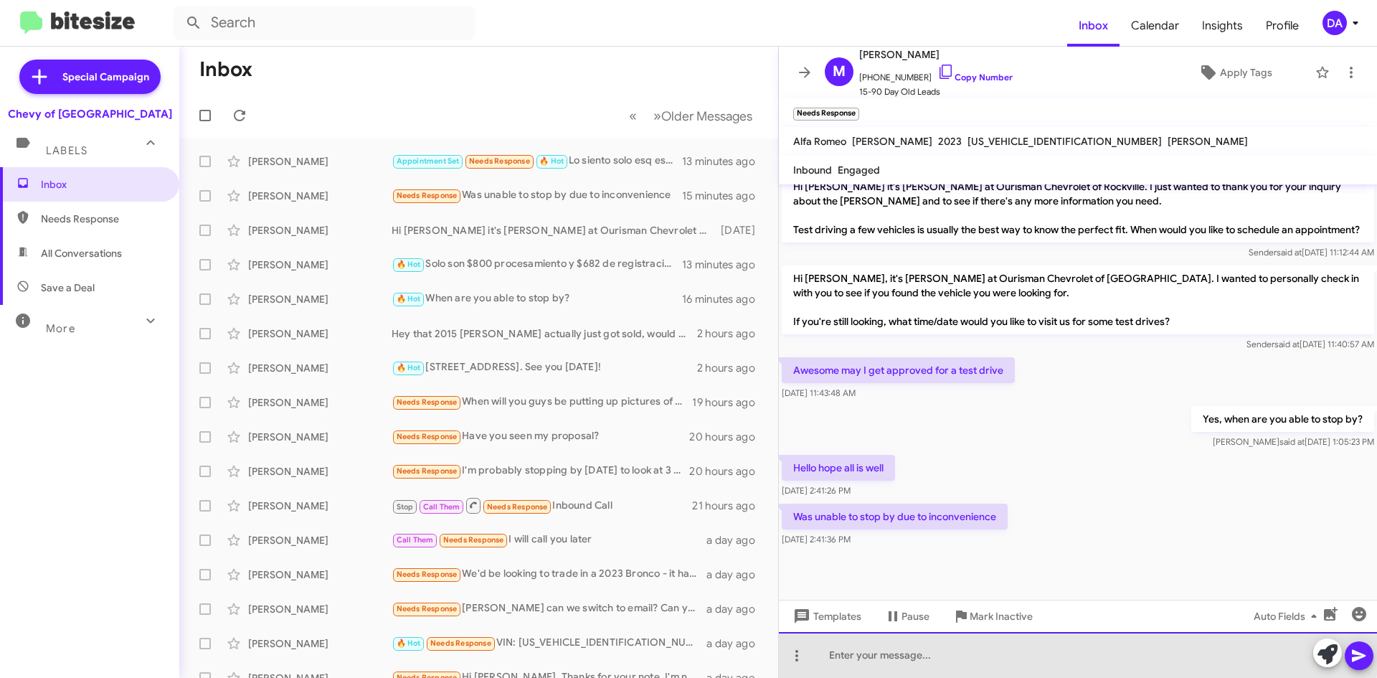
click at [927, 649] on div at bounding box center [1078, 655] width 598 height 46
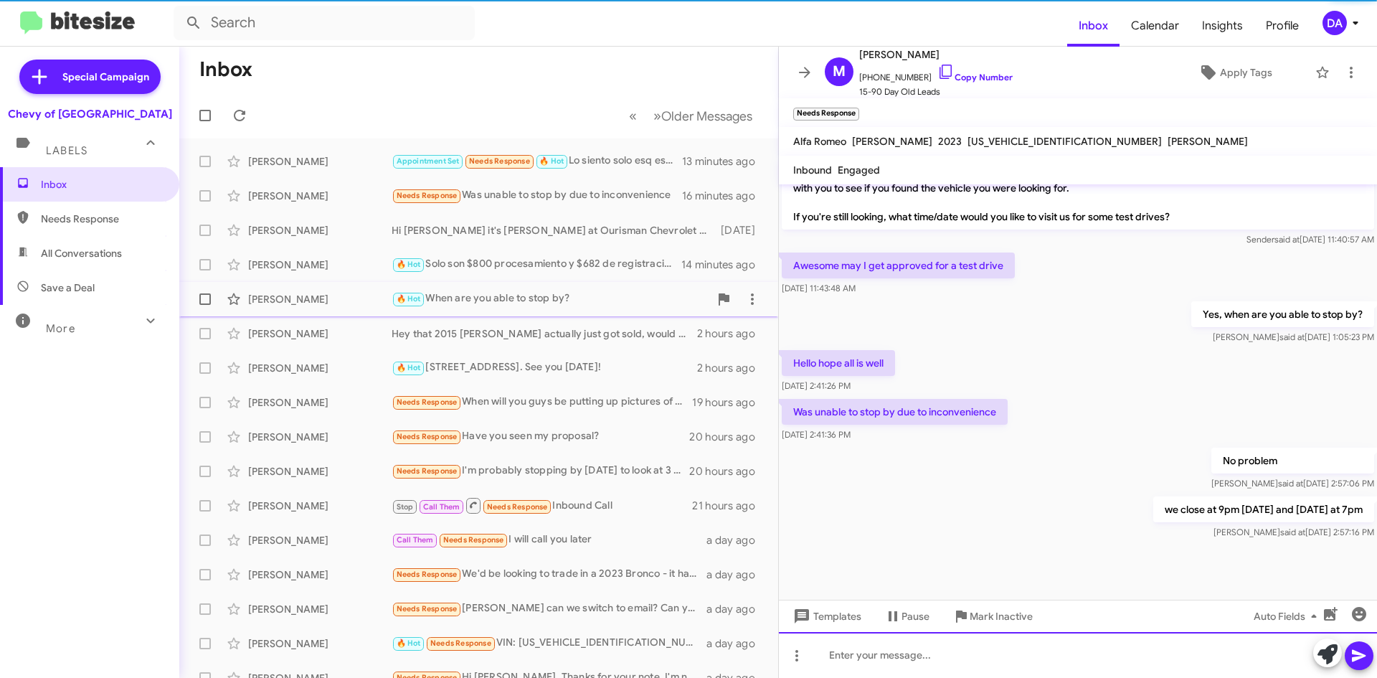
scroll to position [809, 0]
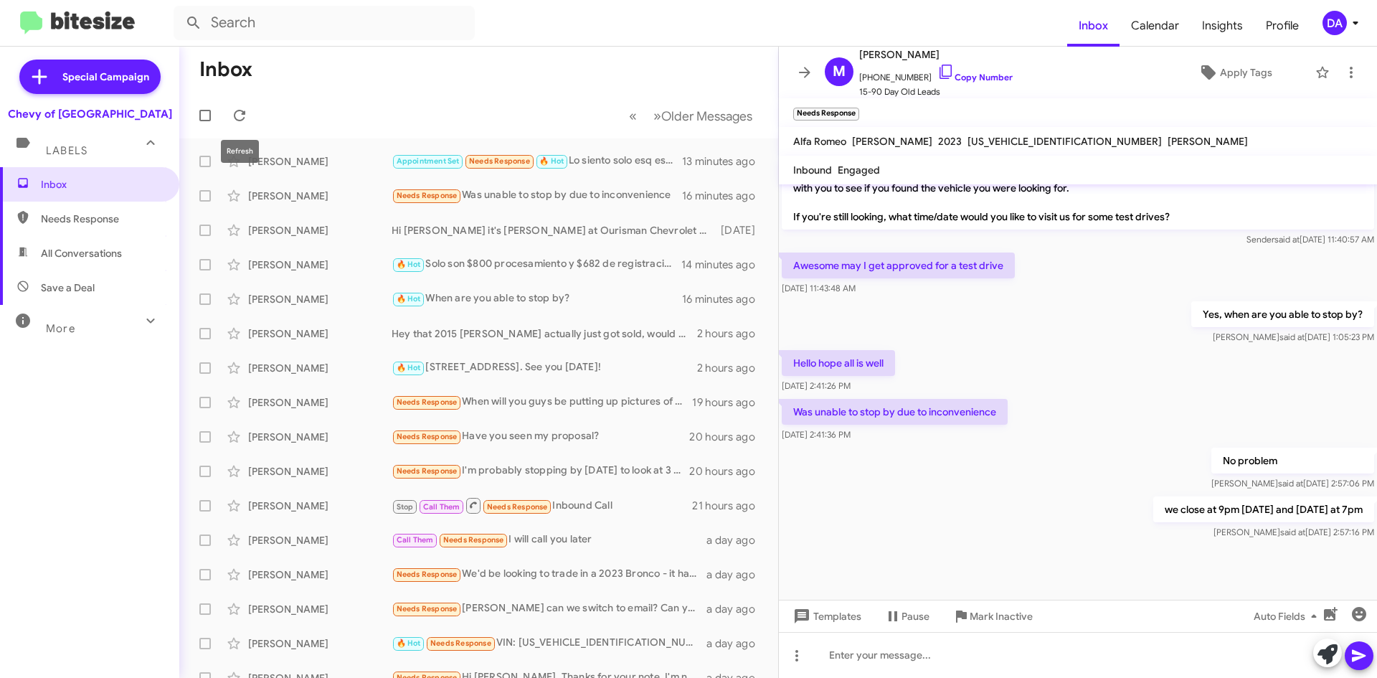
click at [252, 98] on mat-toolbar-row "« Previous » Next Older Messages" at bounding box center [478, 115] width 599 height 46
click at [240, 105] on button at bounding box center [239, 115] width 29 height 29
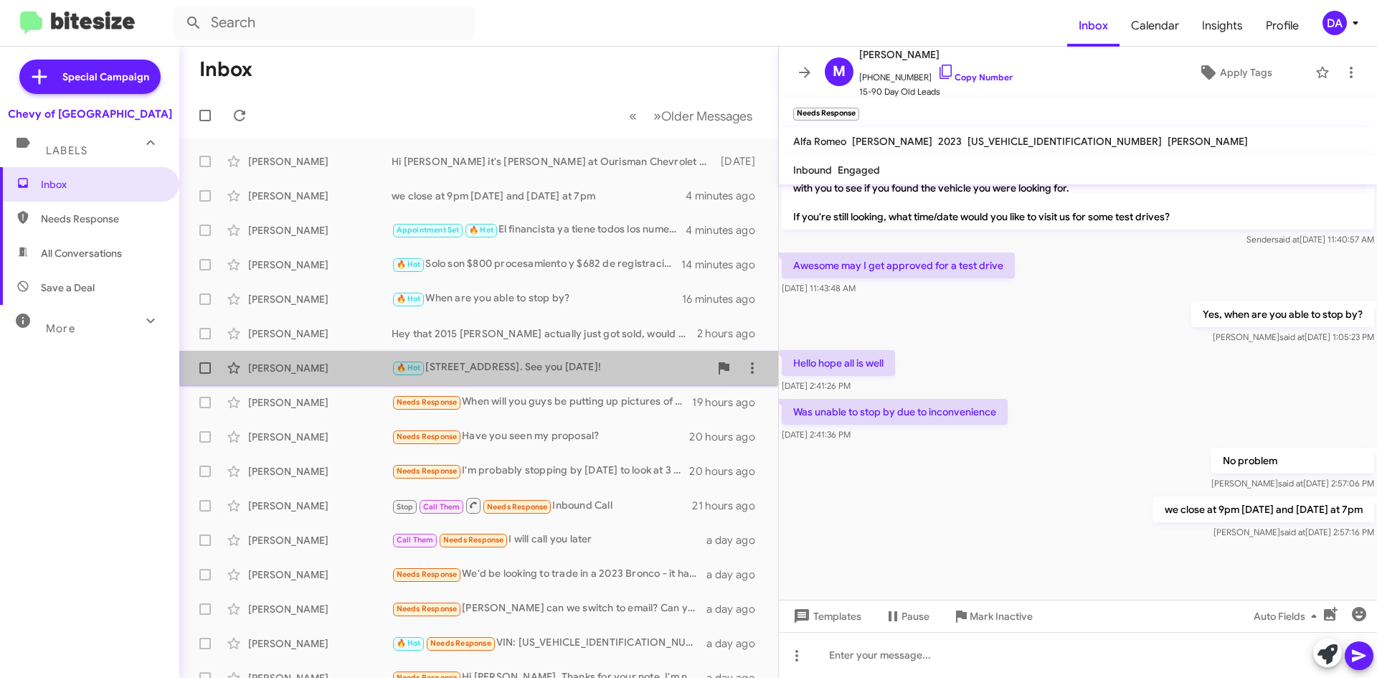
click at [526, 372] on div "🔥 Hot [STREET_ADDRESS]. See you [DATE]!" at bounding box center [550, 367] width 318 height 16
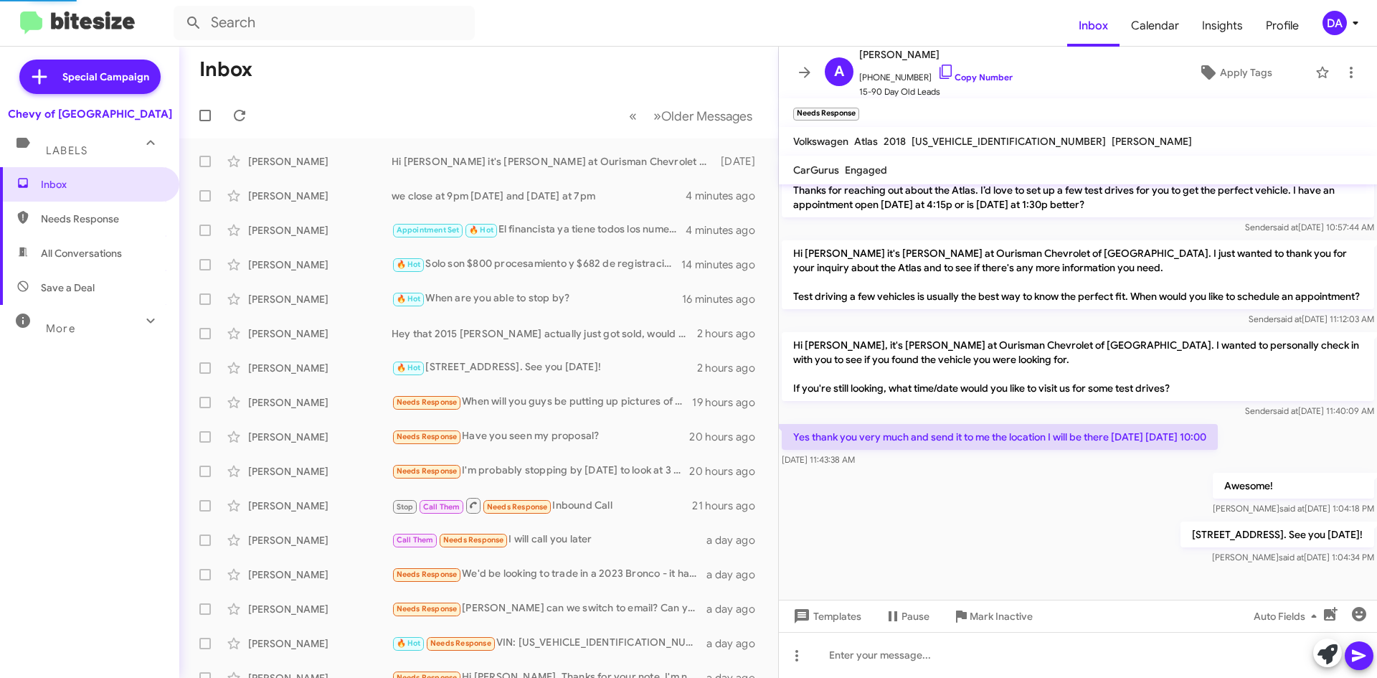
scroll to position [228, 0]
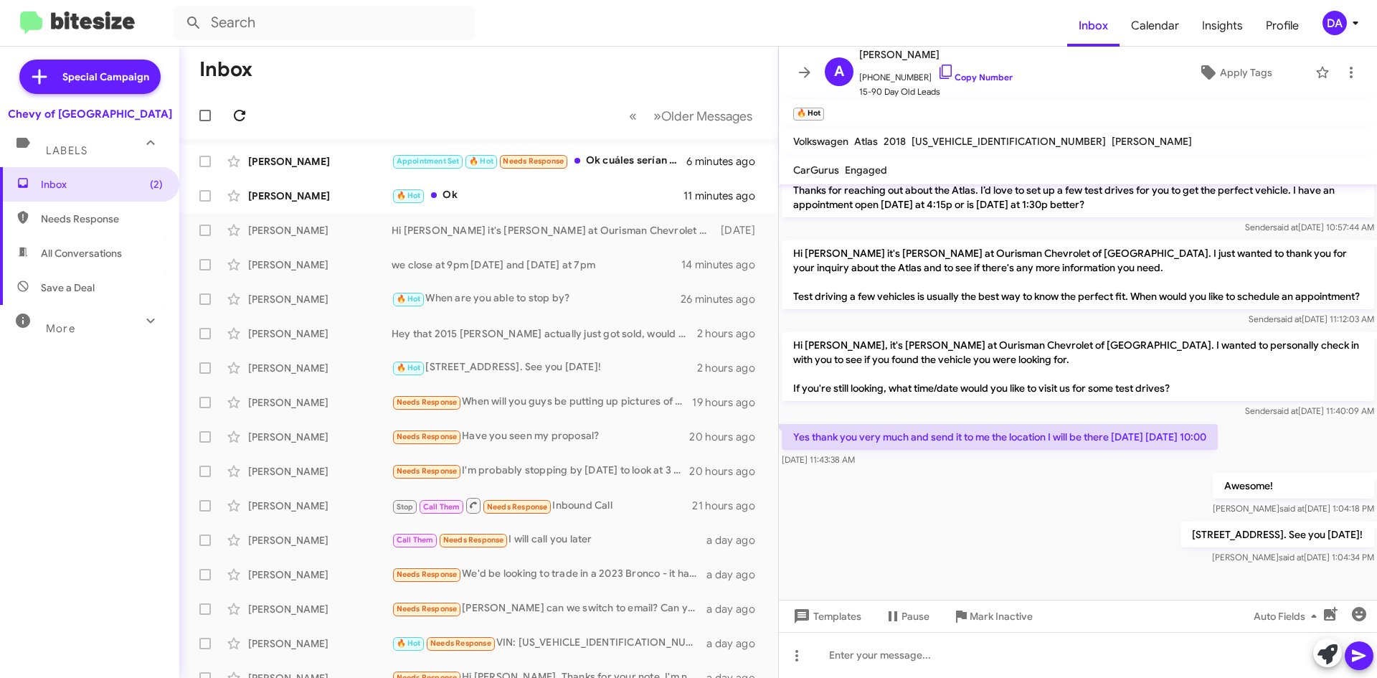
click at [241, 110] on icon at bounding box center [239, 115] width 17 height 17
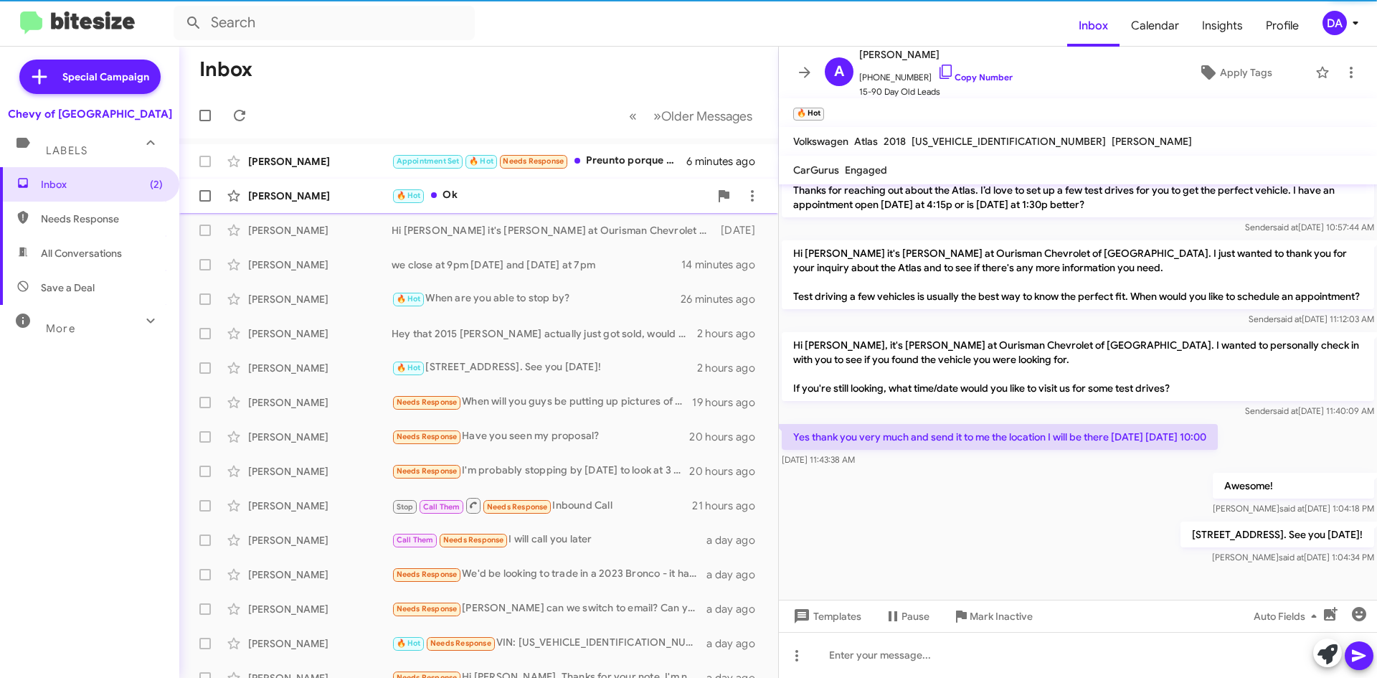
click at [562, 201] on div "🔥 Hot Ok" at bounding box center [550, 195] width 318 height 16
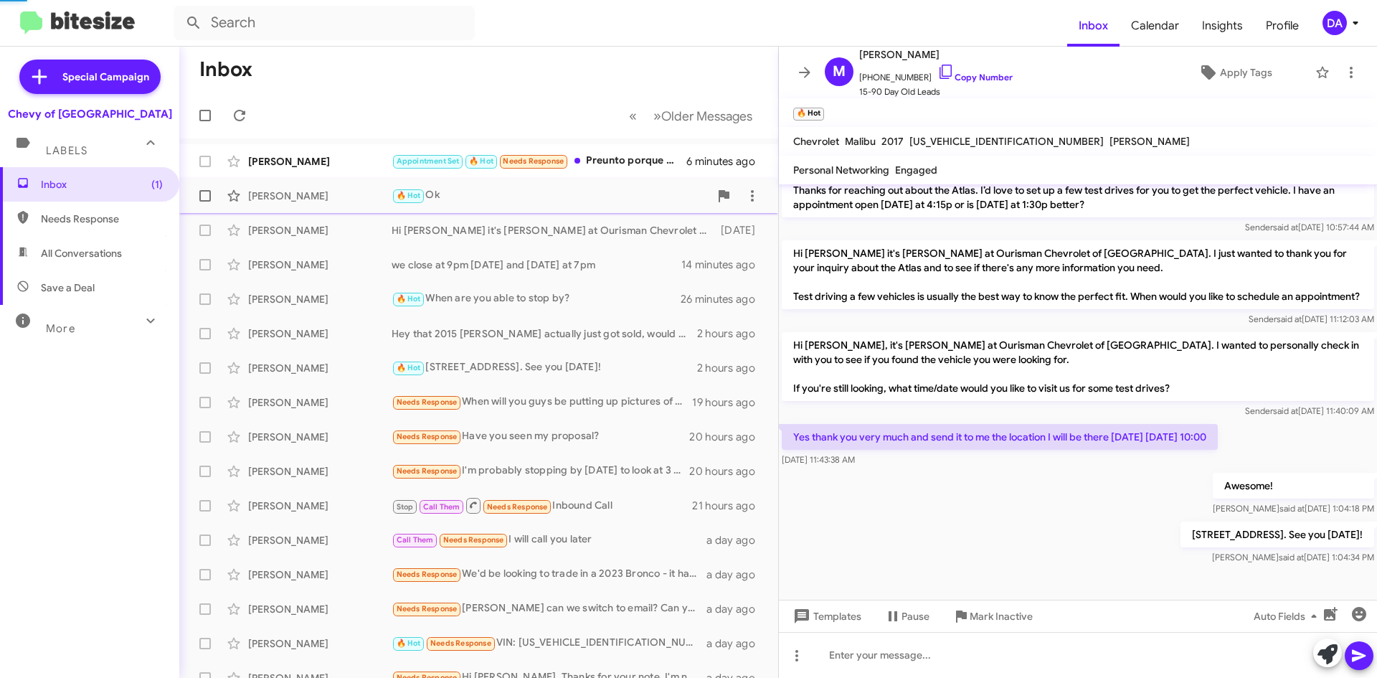
scroll to position [584, 0]
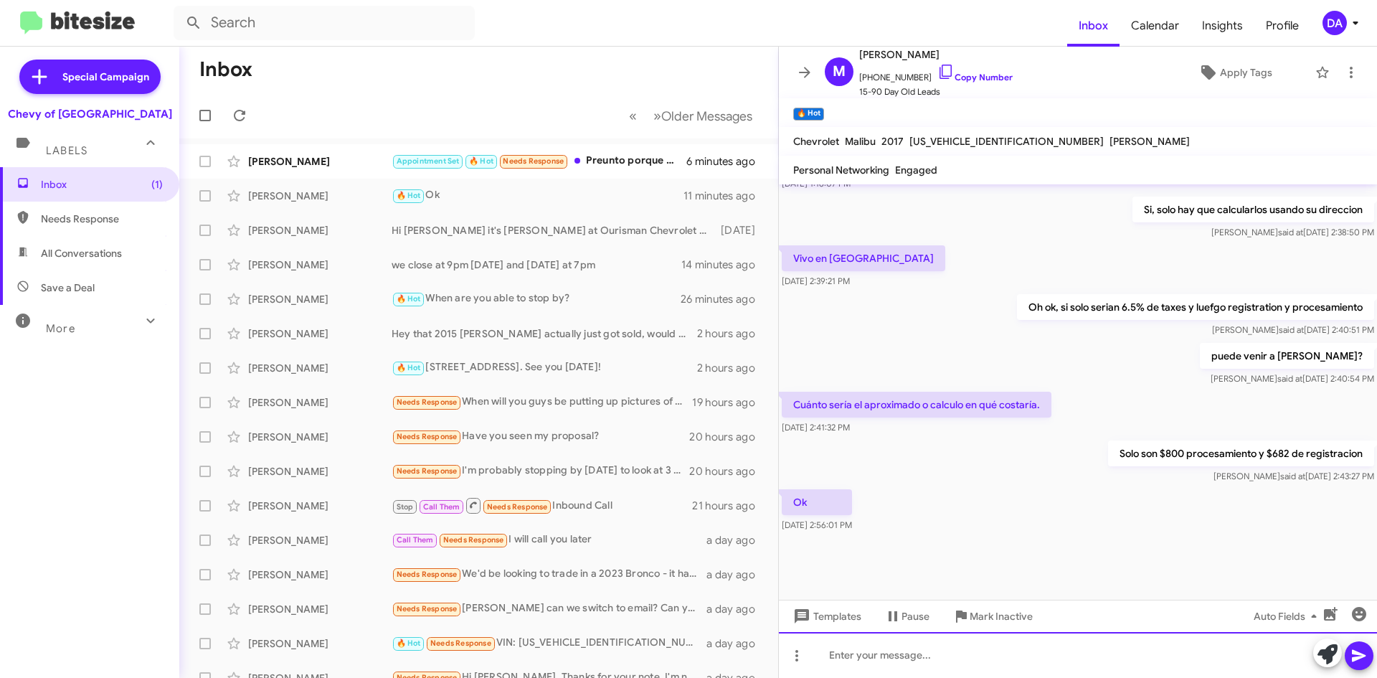
click at [890, 644] on div at bounding box center [1078, 655] width 598 height 46
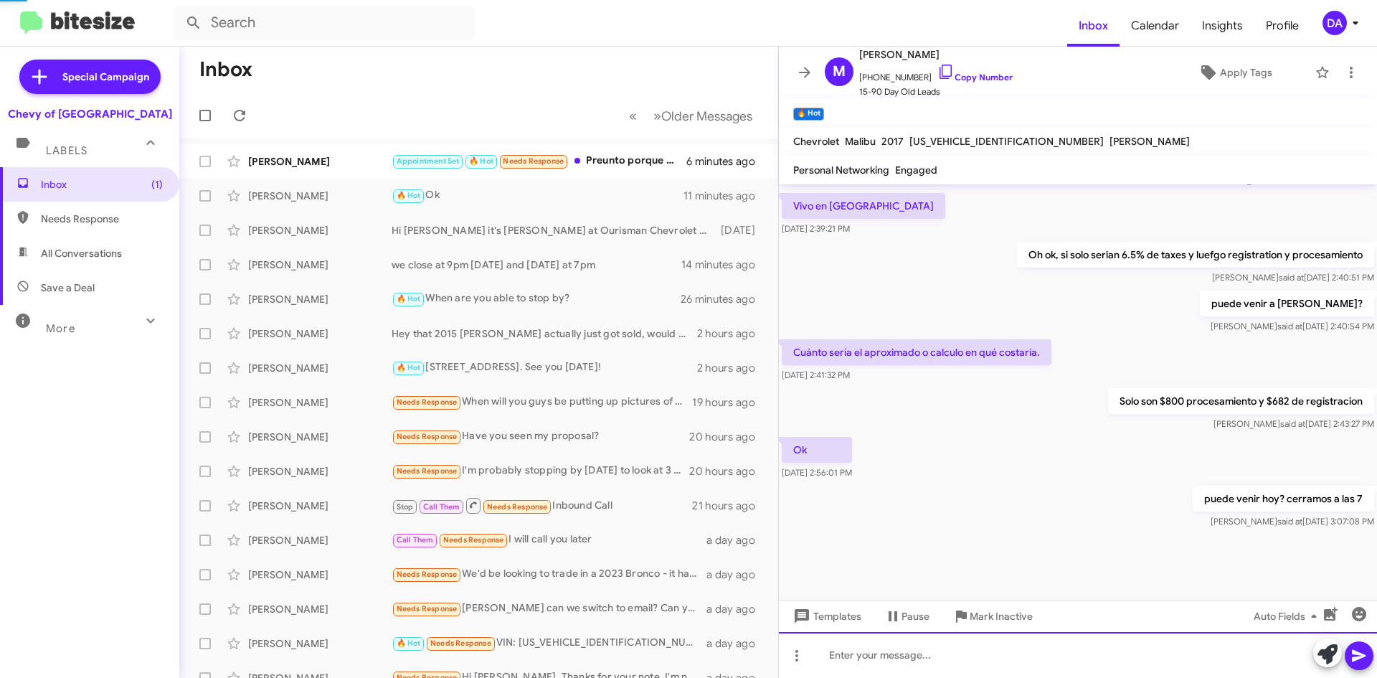
scroll to position [0, 0]
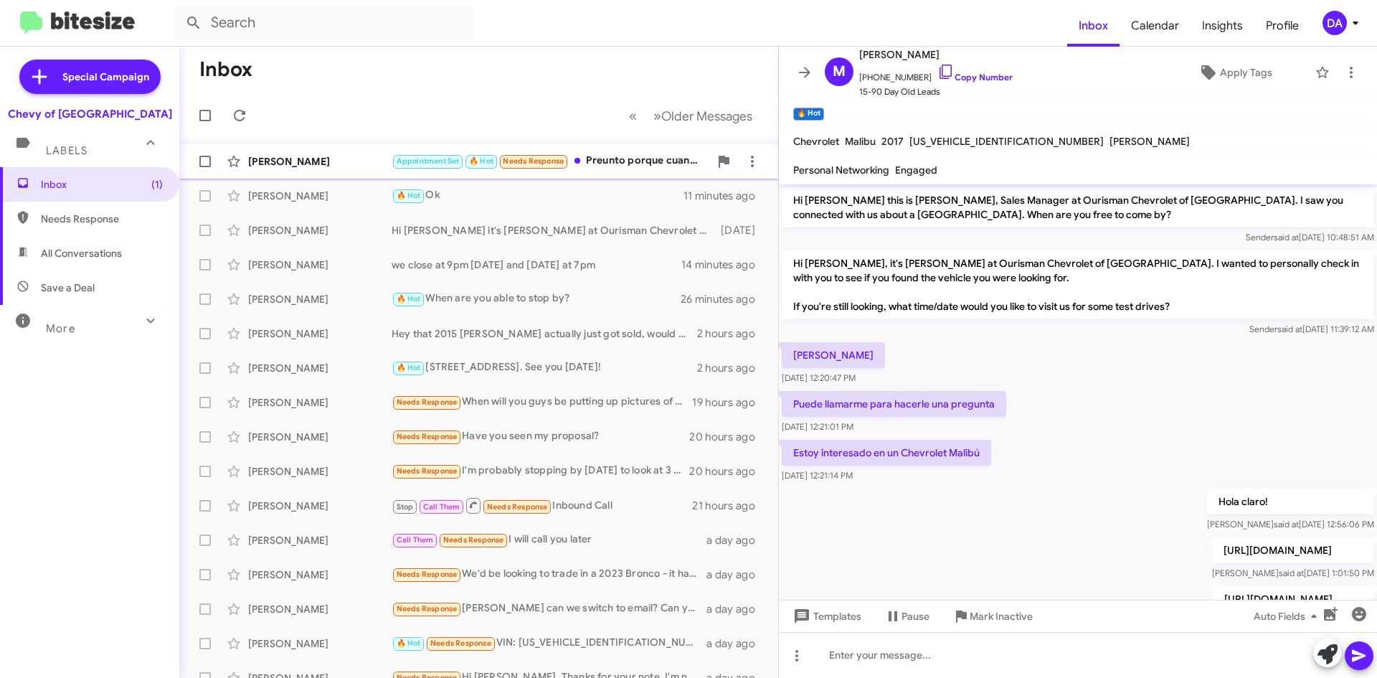
click at [309, 167] on div "[PERSON_NAME]" at bounding box center [319, 161] width 143 height 14
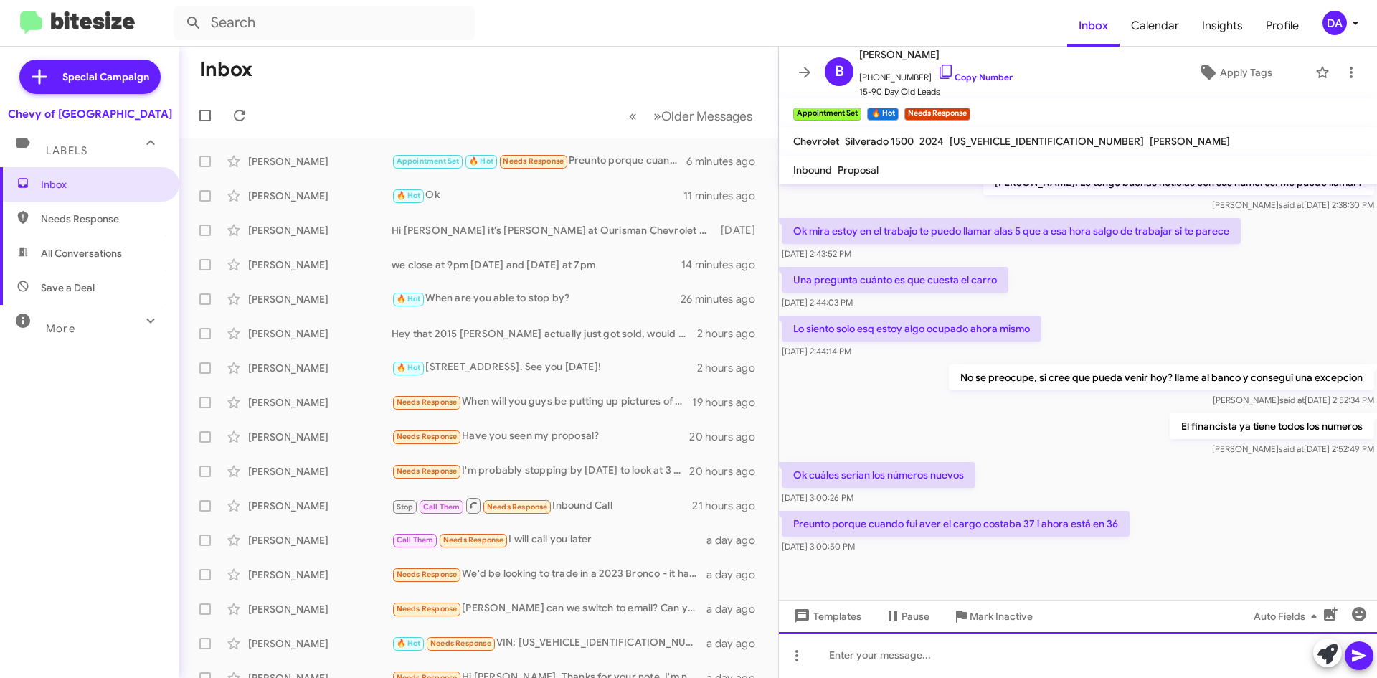
click at [890, 652] on div at bounding box center [1078, 655] width 598 height 46
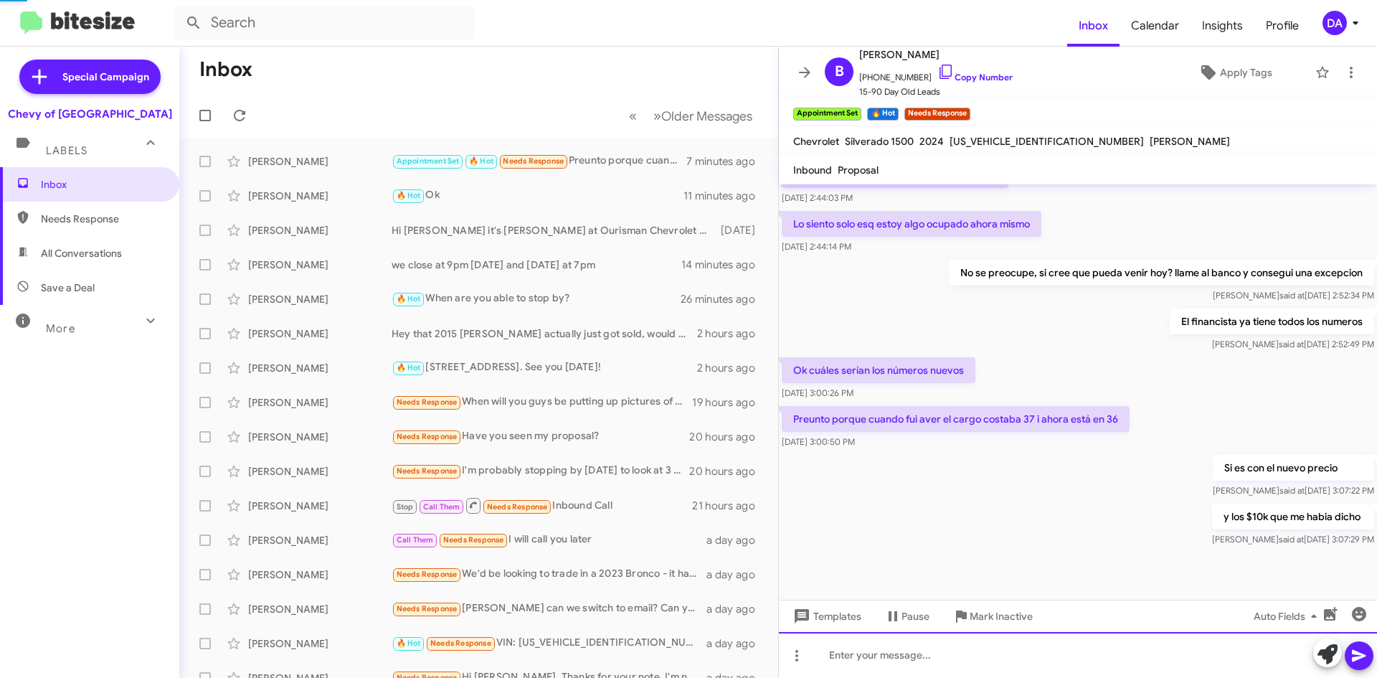
scroll to position [0, 0]
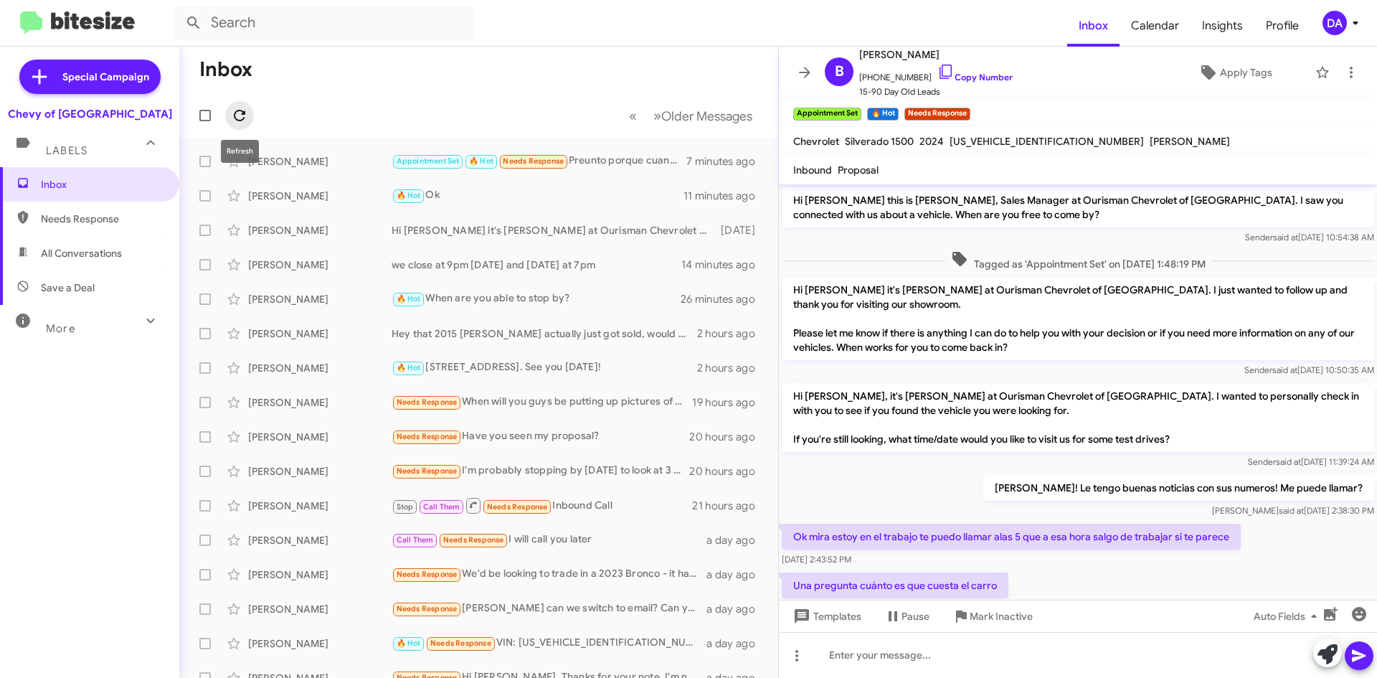
click at [244, 110] on icon at bounding box center [239, 115] width 17 height 17
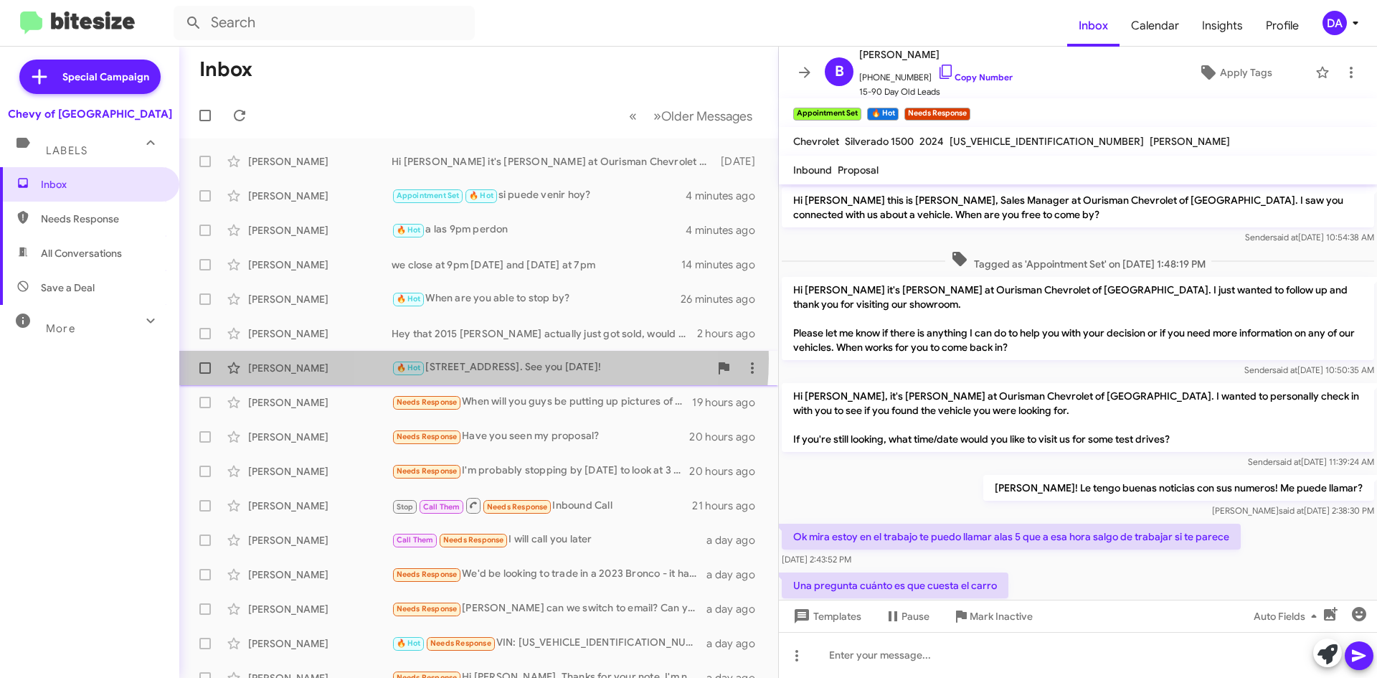
click at [470, 358] on div "[PERSON_NAME] 🔥 Hot [STREET_ADDRESS]. See you [DATE]! 2 hours ago" at bounding box center [479, 367] width 576 height 29
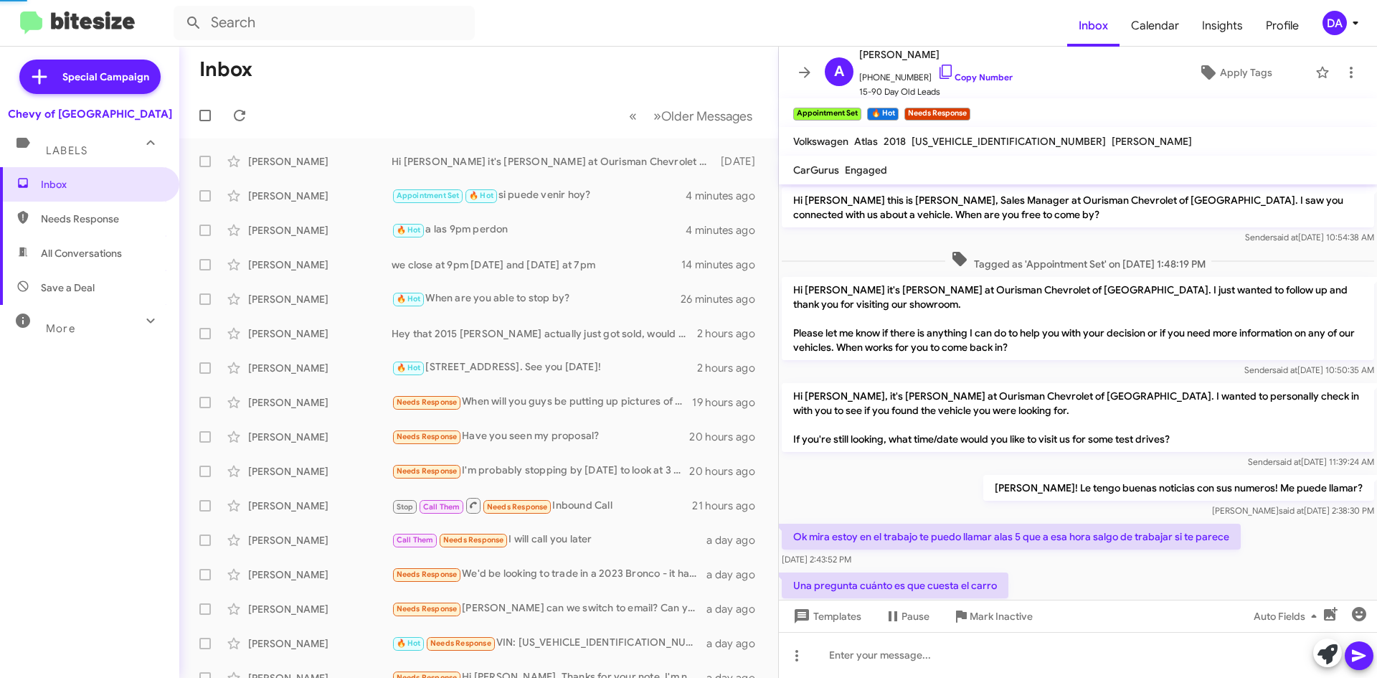
scroll to position [228, 0]
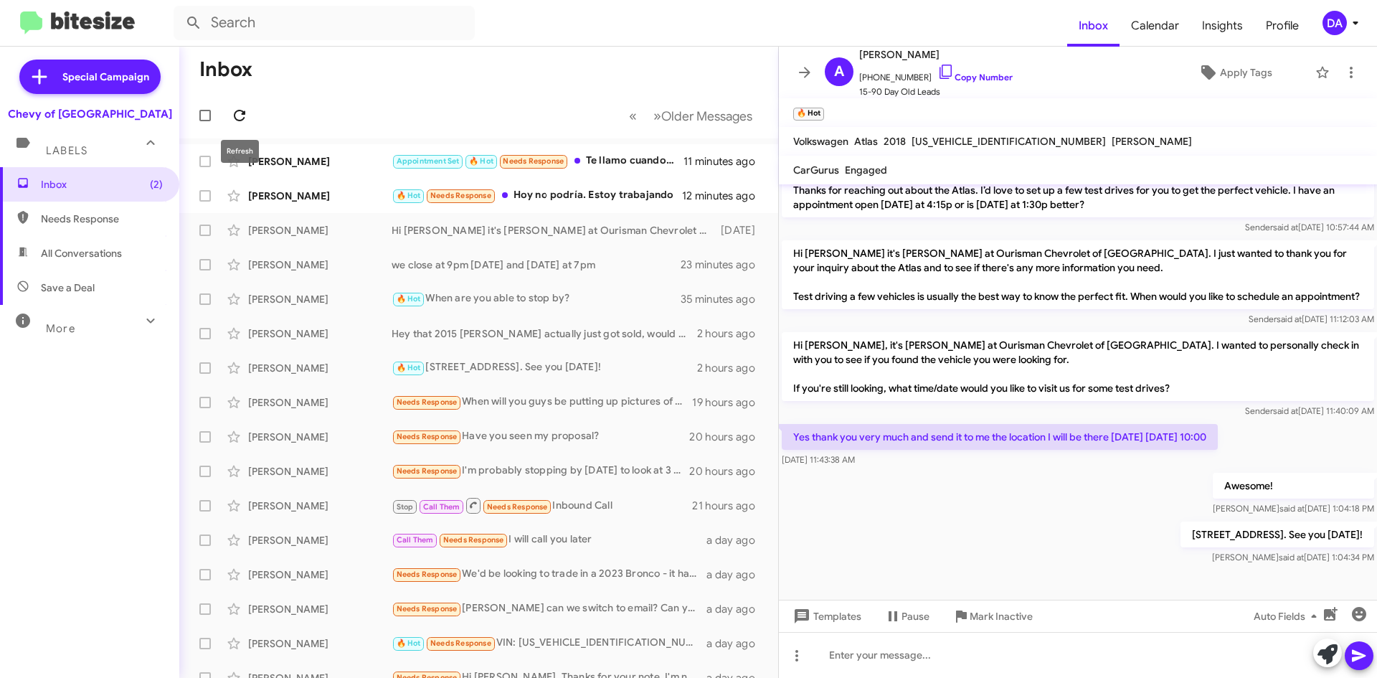
click at [242, 111] on icon at bounding box center [239, 115] width 11 height 11
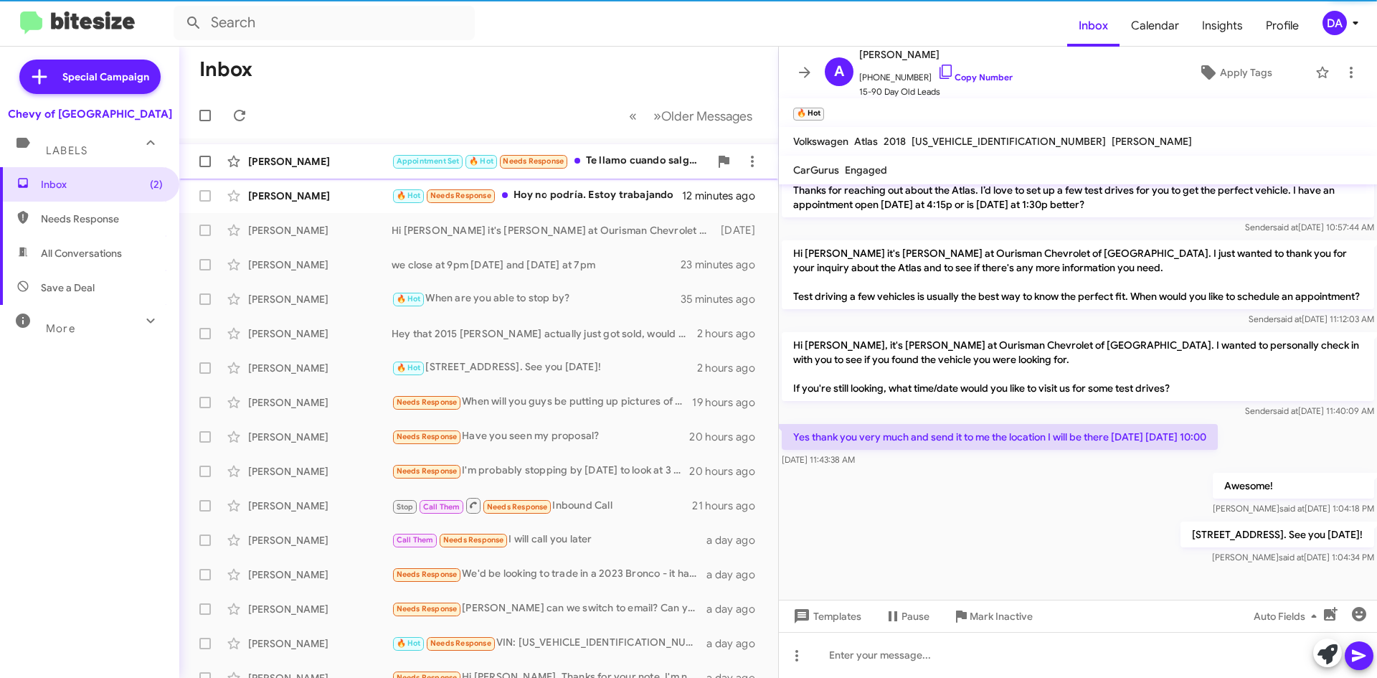
click at [305, 152] on div "[PERSON_NAME] Appointment Set 🔥 Hot Needs Response Te llamo cuando salga y así …" at bounding box center [479, 161] width 576 height 29
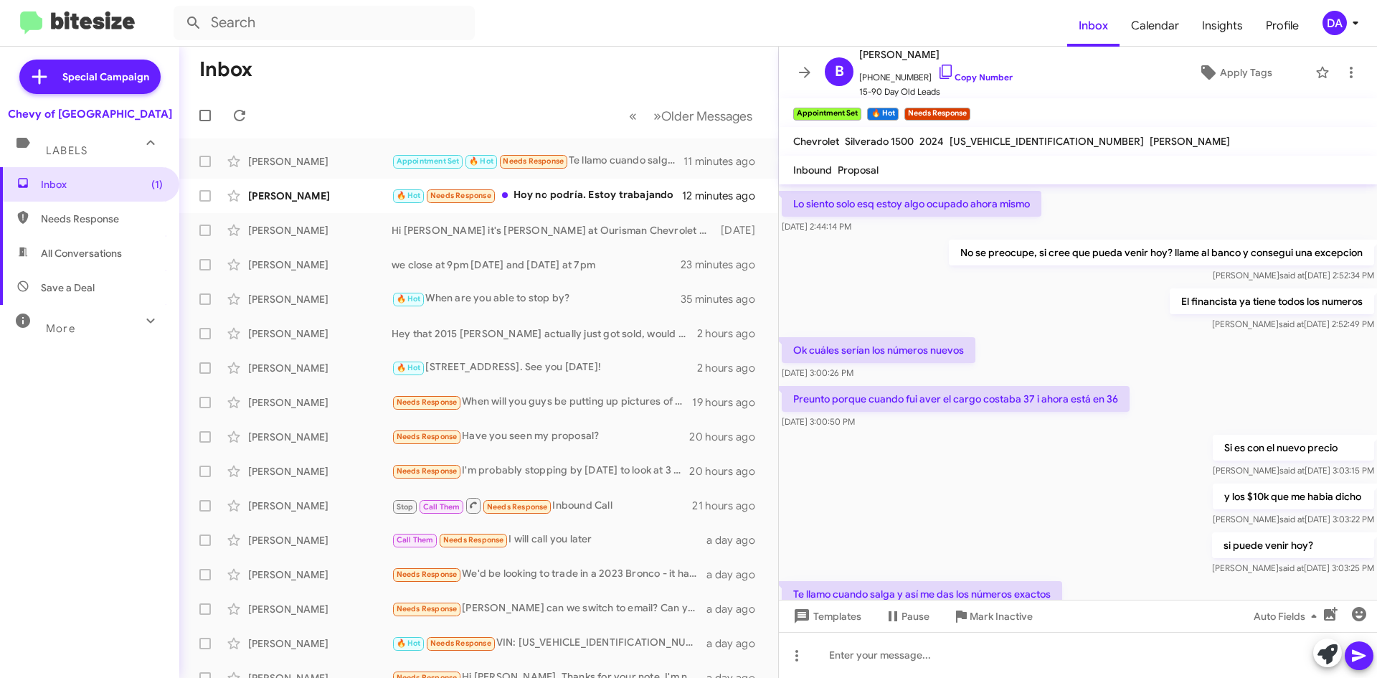
scroll to position [515, 0]
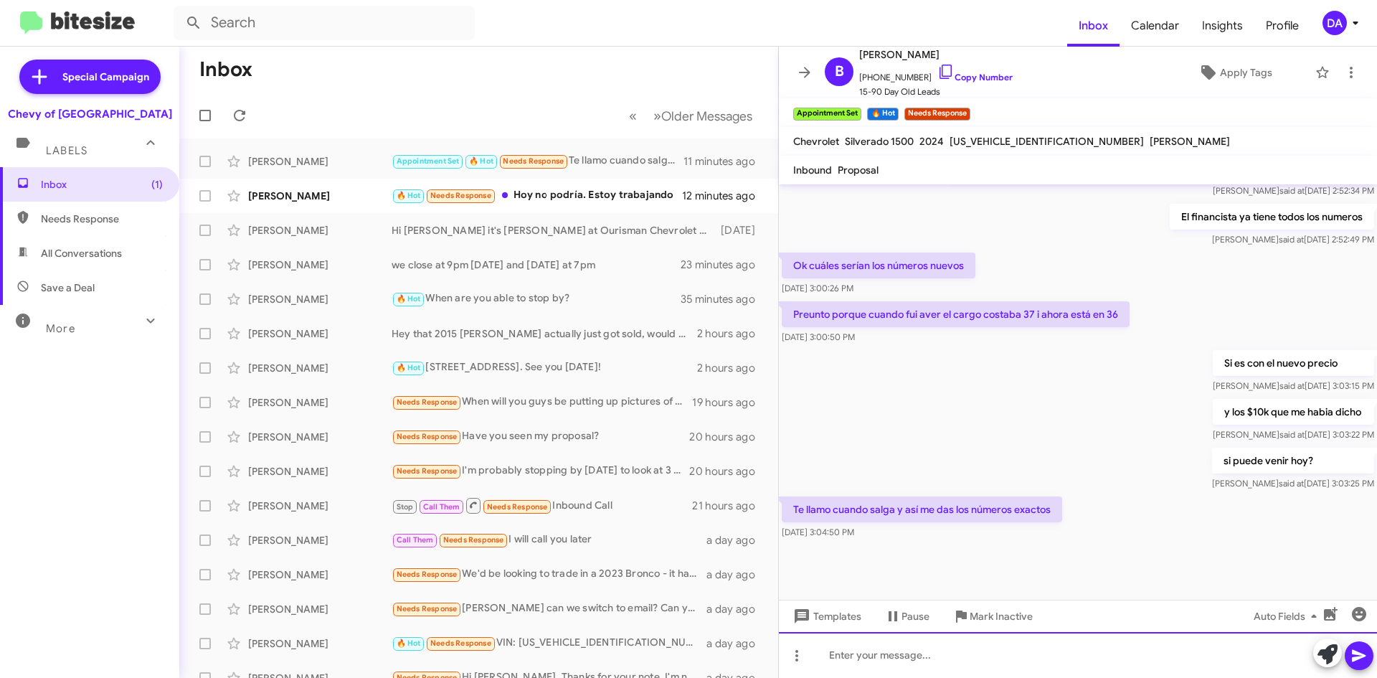
click at [908, 657] on div at bounding box center [1078, 655] width 598 height 46
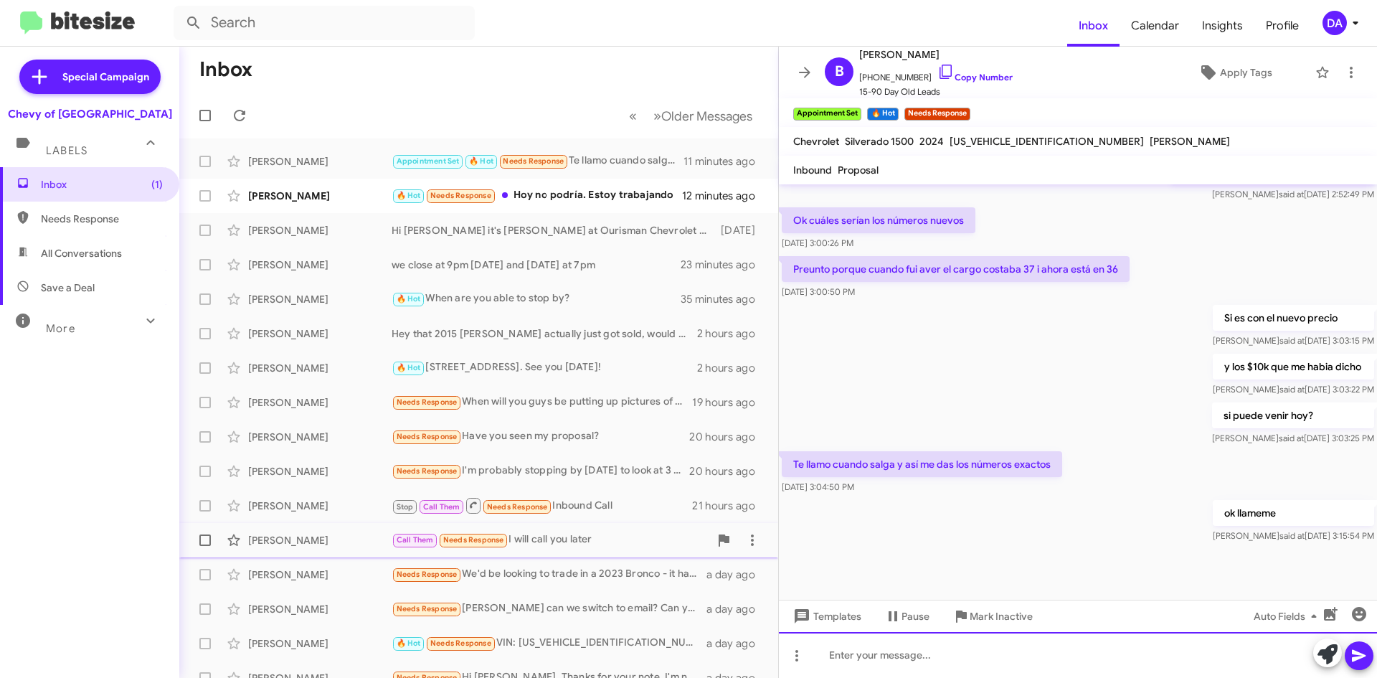
scroll to position [567, 0]
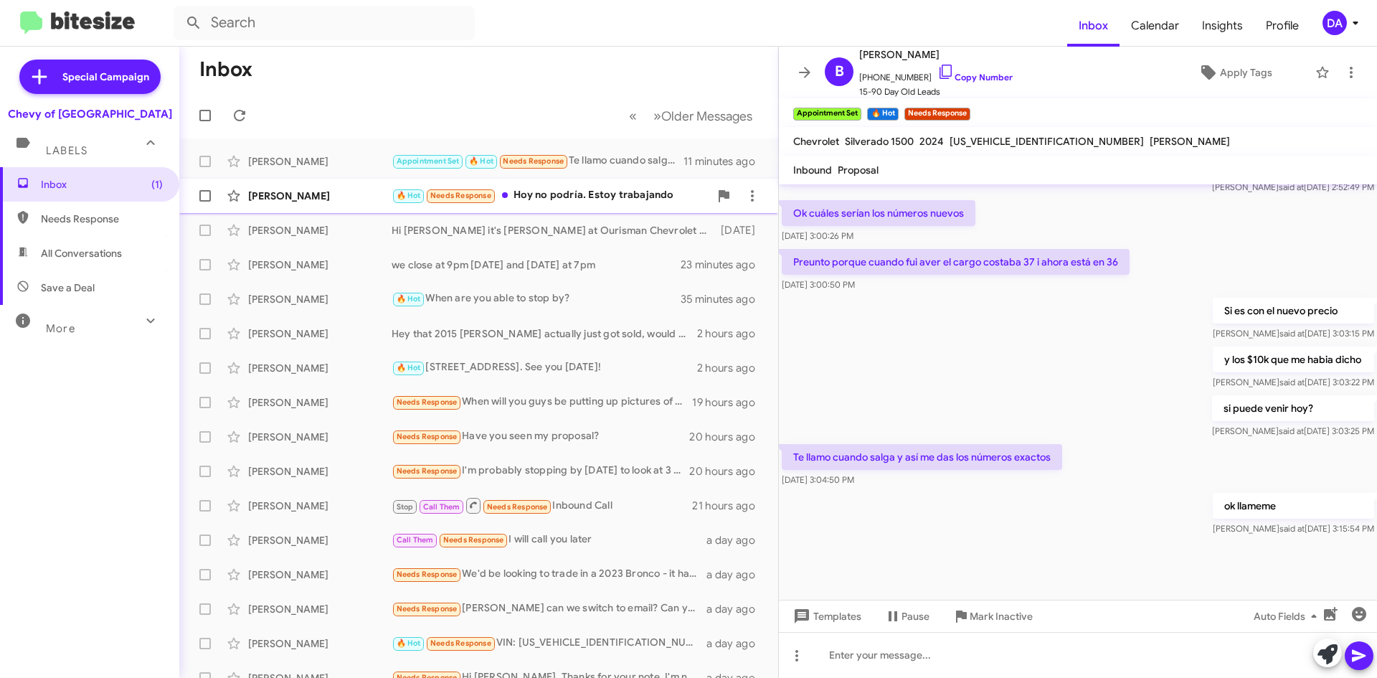
click at [334, 201] on div "[PERSON_NAME]" at bounding box center [319, 196] width 143 height 14
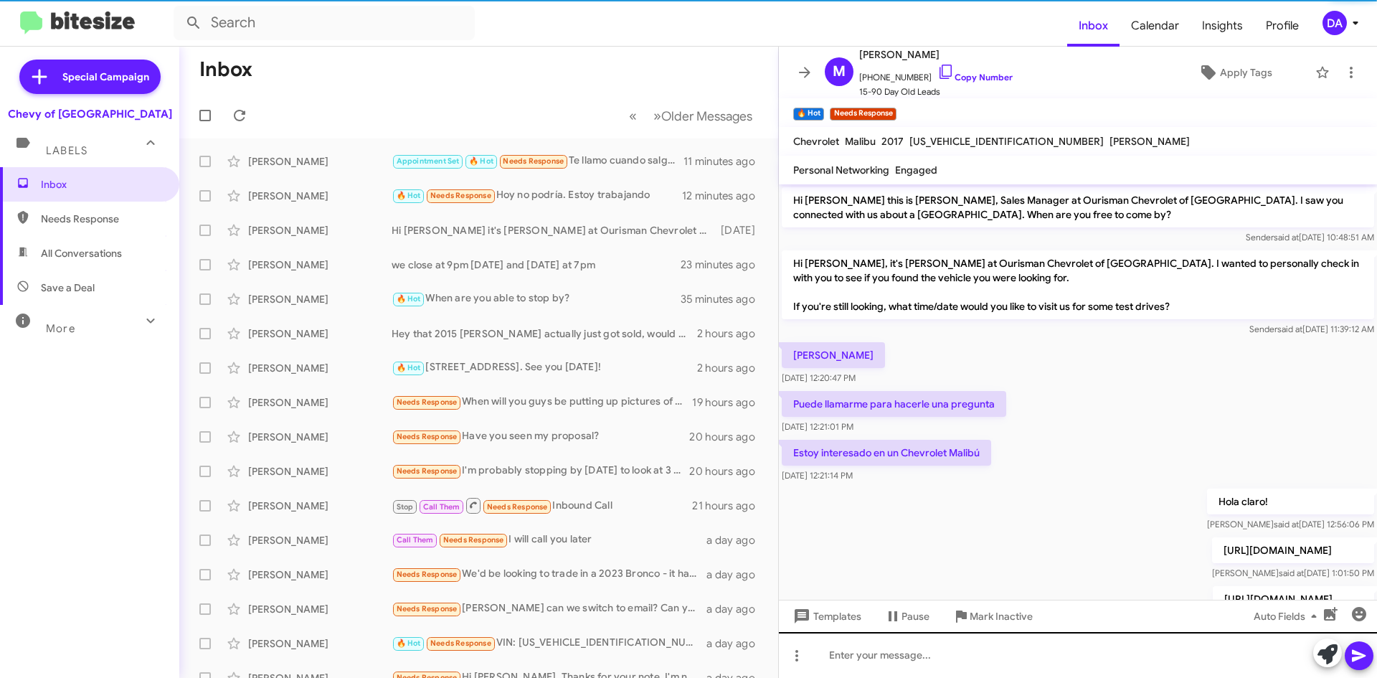
scroll to position [72, 0]
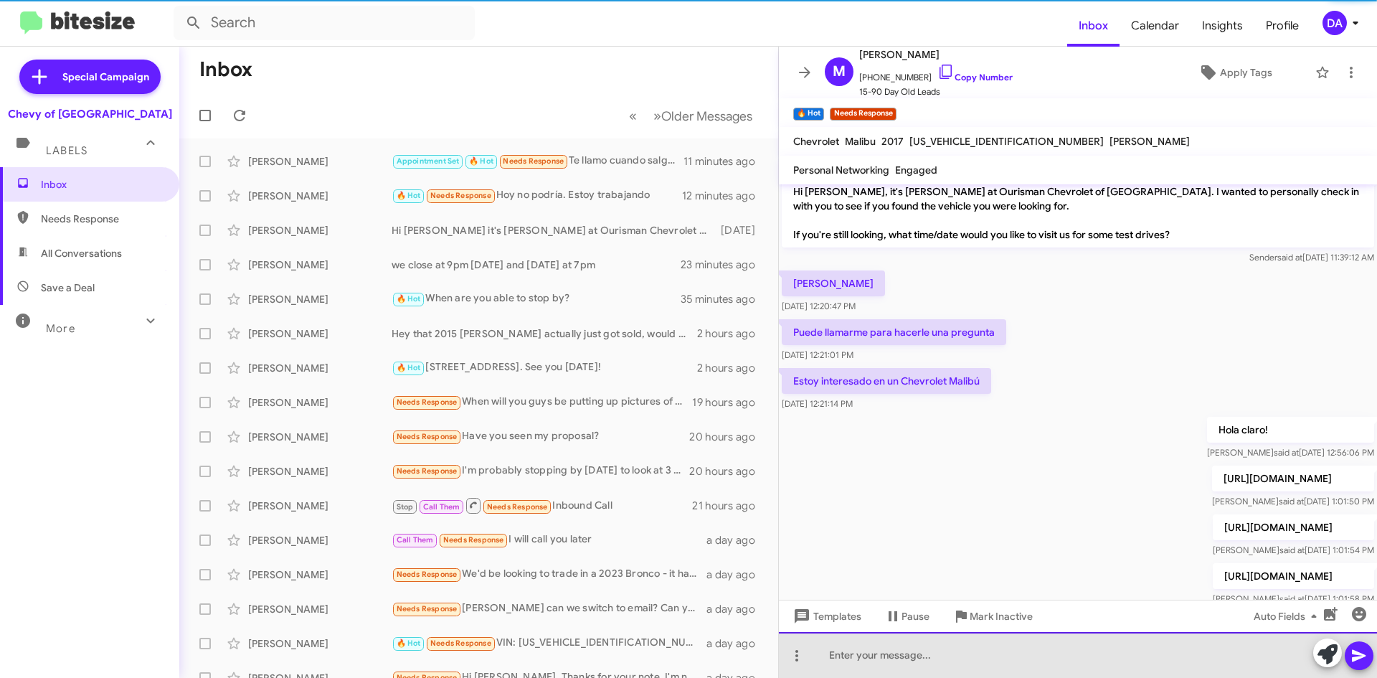
click at [990, 672] on div at bounding box center [1078, 655] width 598 height 46
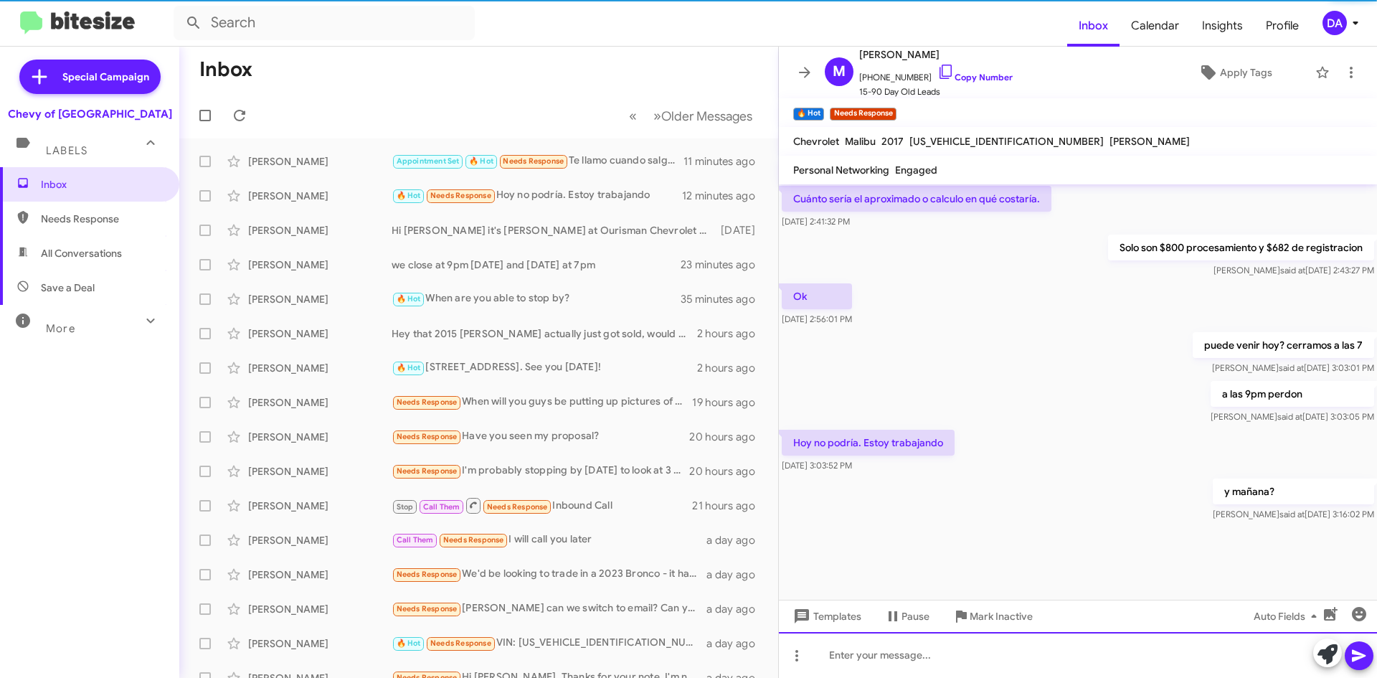
scroll to position [794, 0]
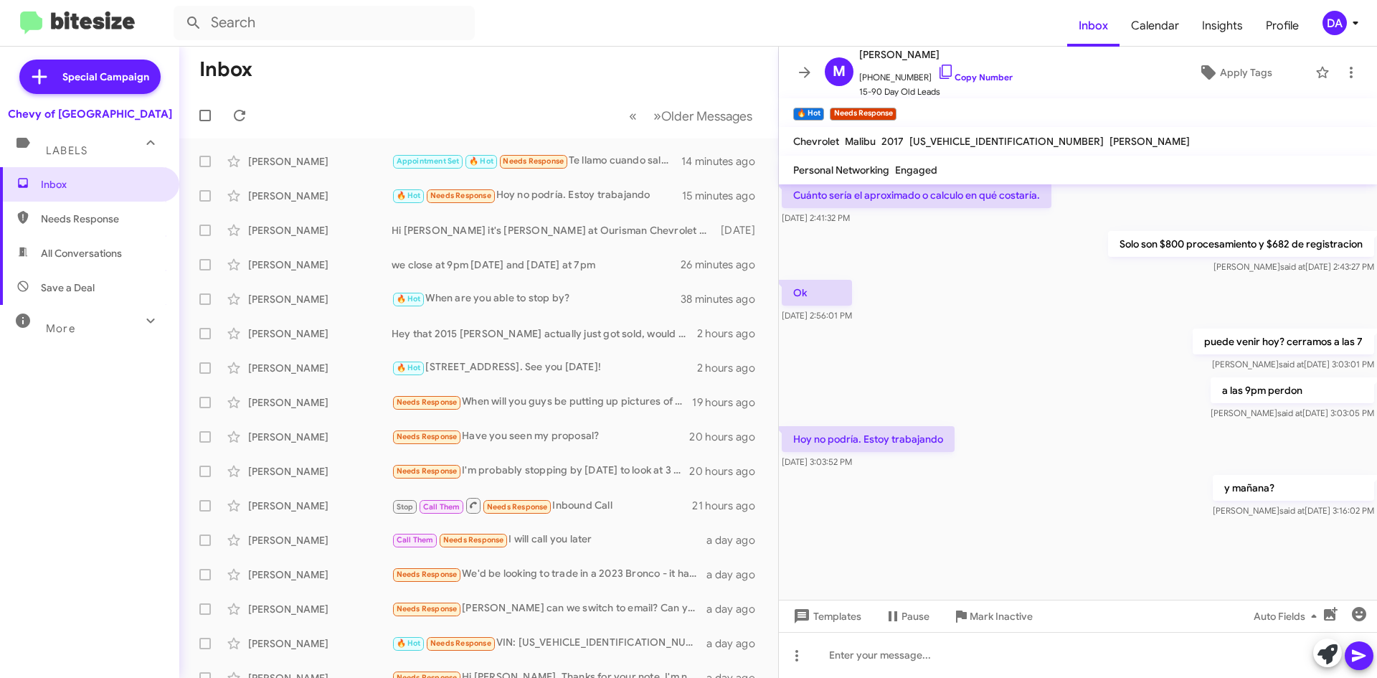
click at [54, 431] on div "Inbox Needs Response All Conversations Save a Deal More Important 🔥 Hot Appoint…" at bounding box center [89, 370] width 179 height 407
click at [234, 108] on icon at bounding box center [239, 115] width 17 height 17
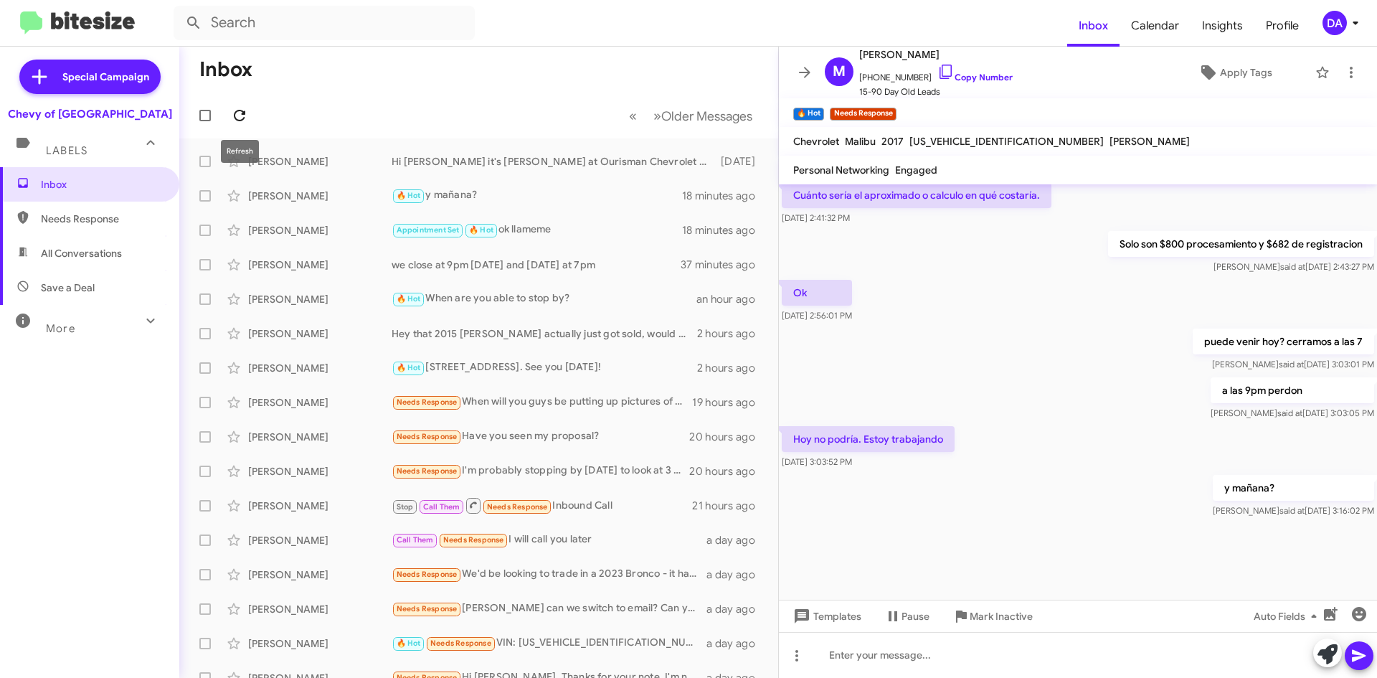
click at [241, 121] on icon at bounding box center [239, 115] width 17 height 17
click at [243, 113] on icon at bounding box center [239, 115] width 17 height 17
click at [246, 113] on icon at bounding box center [239, 115] width 17 height 17
